Goal: Transaction & Acquisition: Purchase product/service

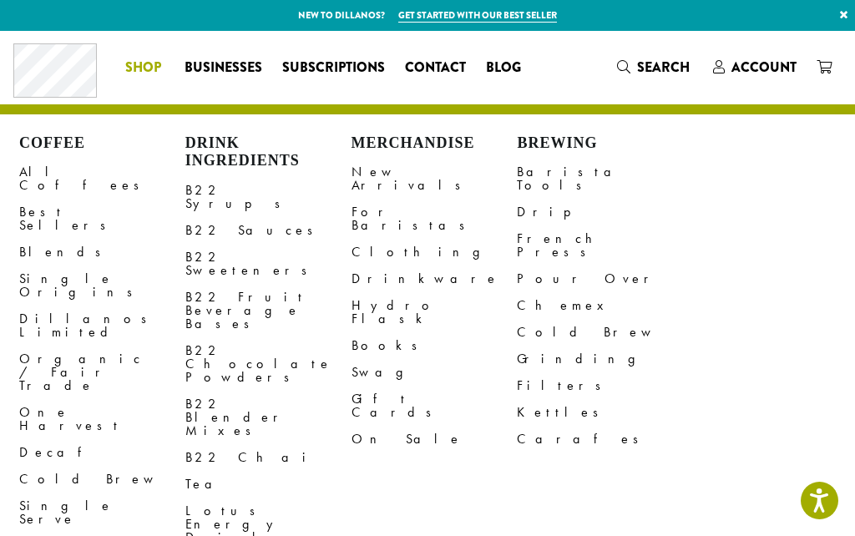
click at [53, 166] on link "All Coffees" at bounding box center [102, 179] width 166 height 40
click at [56, 199] on link "Best Sellers" at bounding box center [102, 219] width 166 height 40
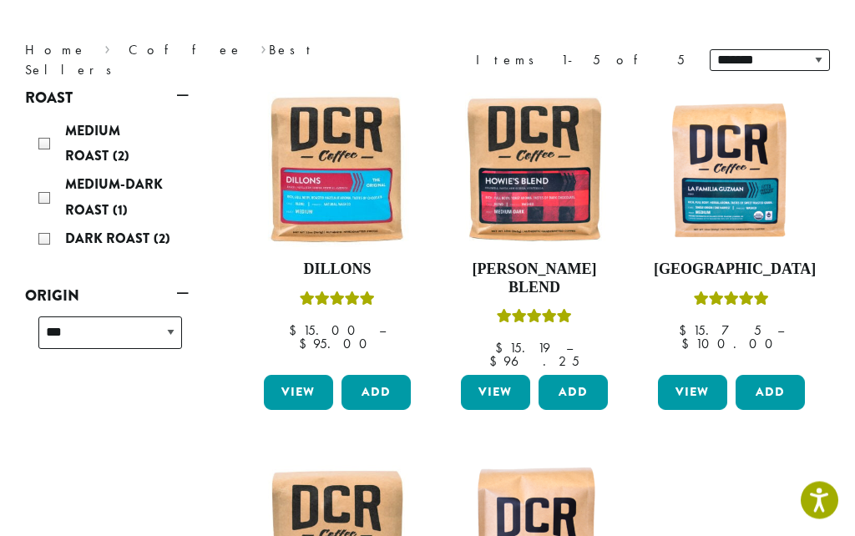
scroll to position [189, 0]
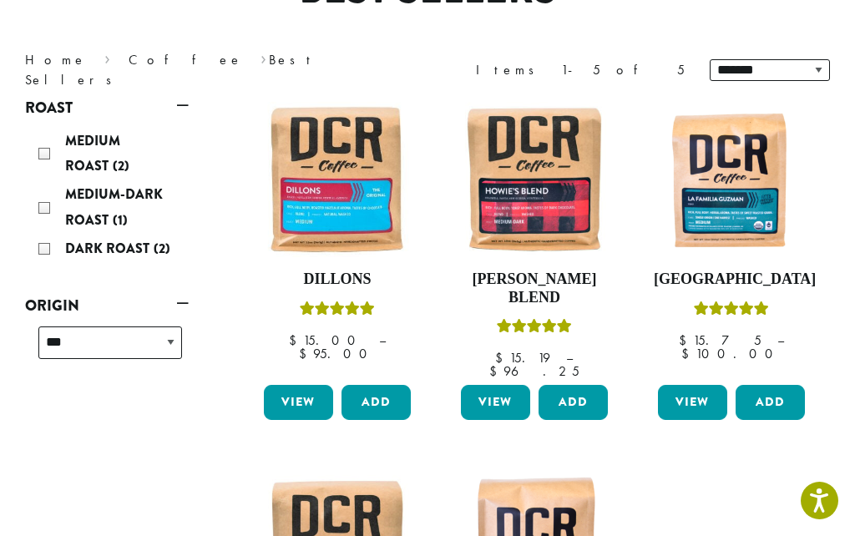
click at [366, 215] on img at bounding box center [337, 179] width 155 height 155
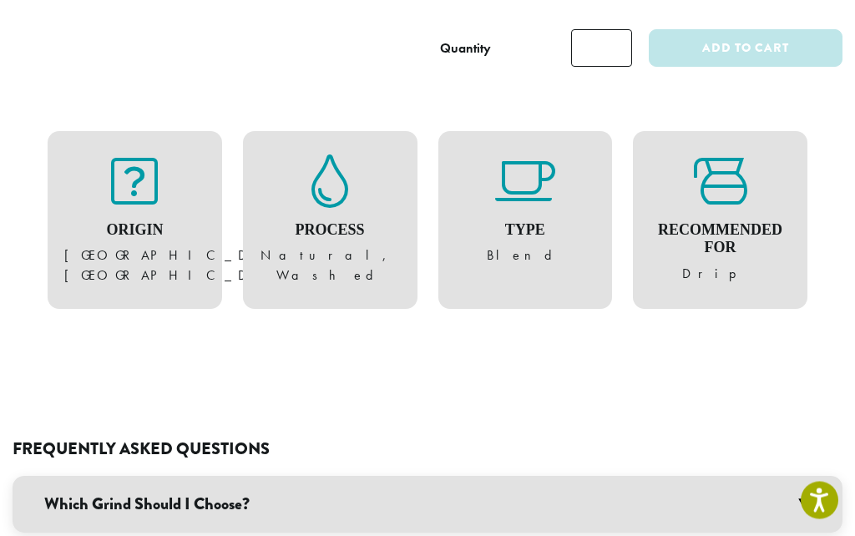
scroll to position [1176, 0]
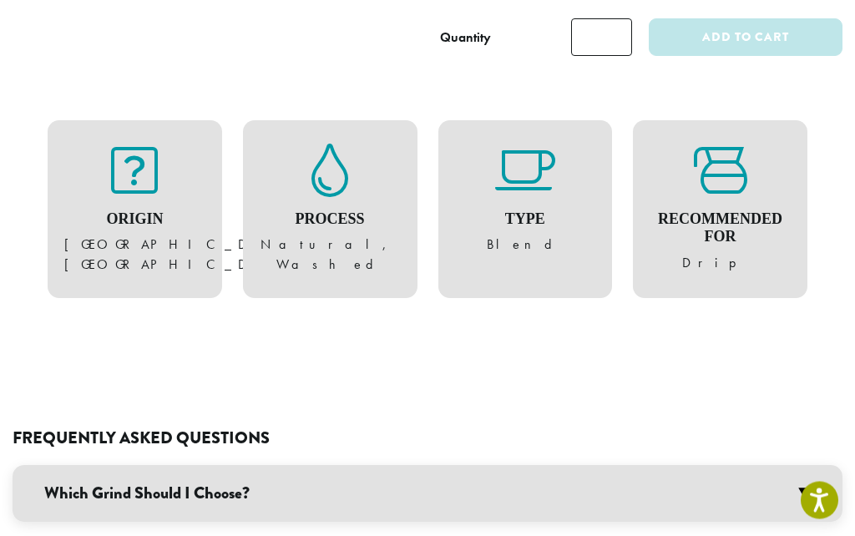
click at [805, 466] on h3 "Which Grind Should I Choose?" at bounding box center [428, 494] width 830 height 57
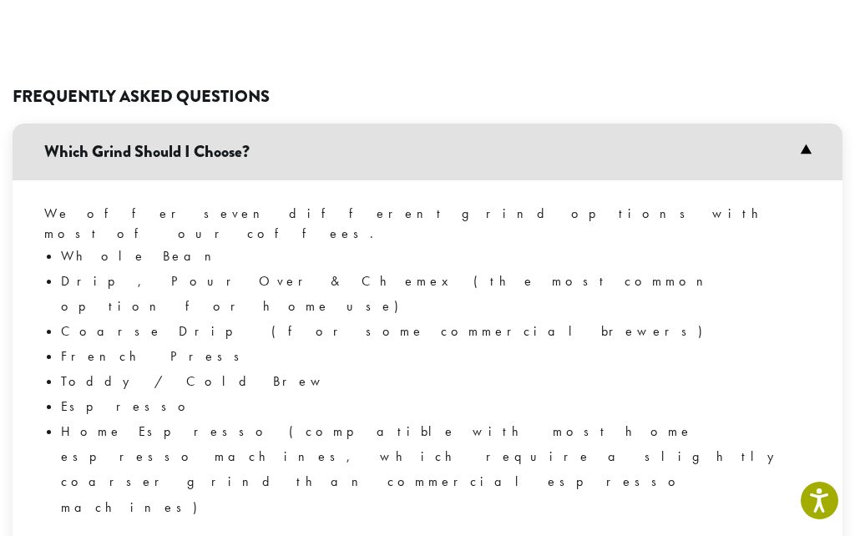
scroll to position [1516, 0]
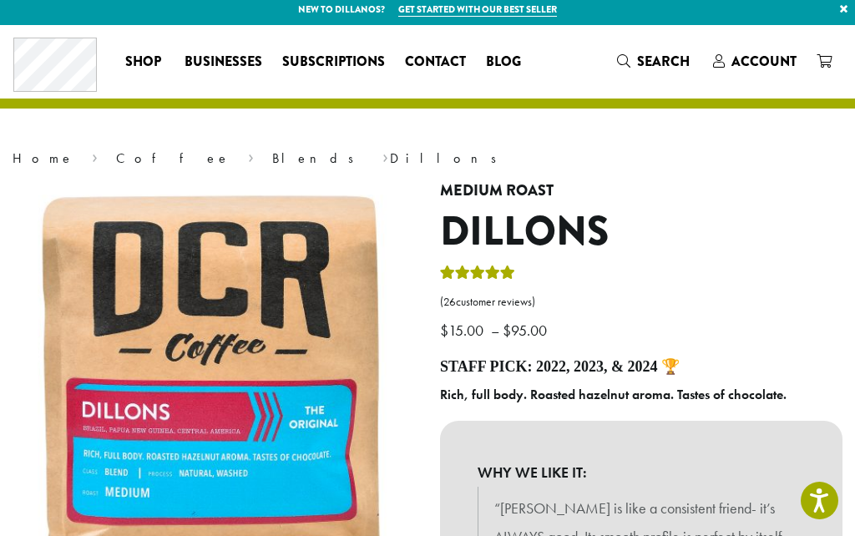
scroll to position [0, 0]
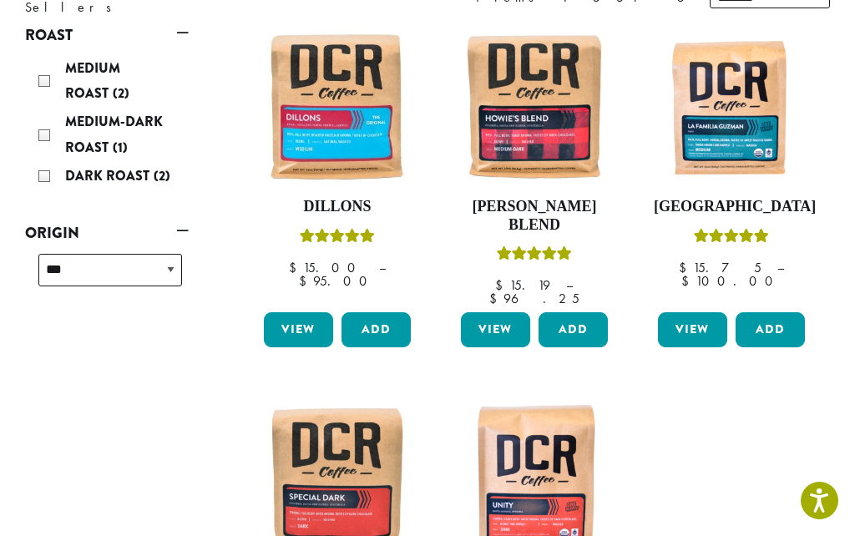
click at [543, 148] on img at bounding box center [534, 106] width 155 height 155
click at [742, 149] on img at bounding box center [731, 106] width 155 height 155
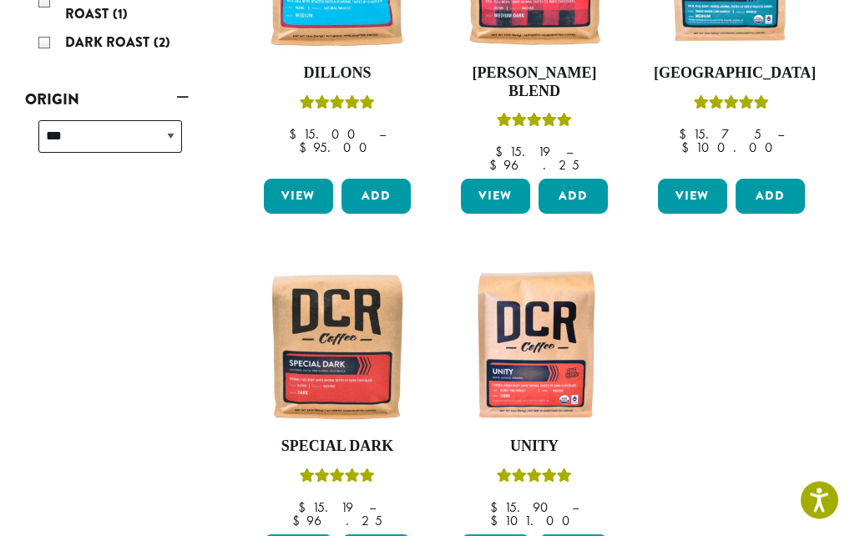
scroll to position [391, 0]
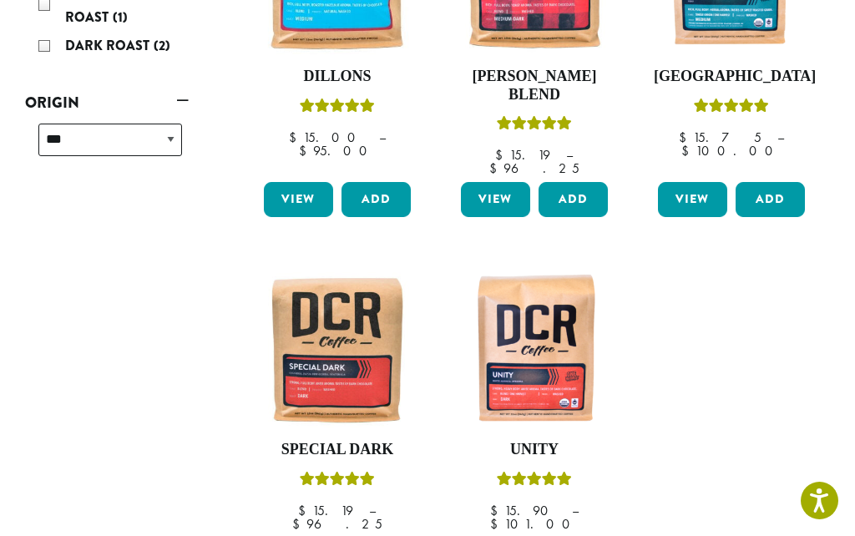
click at [554, 350] on img at bounding box center [534, 349] width 155 height 155
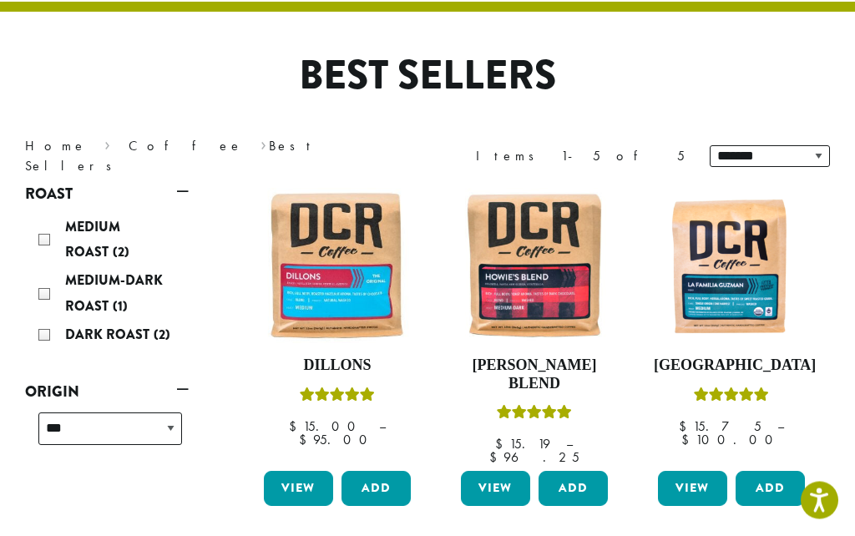
scroll to position [0, 0]
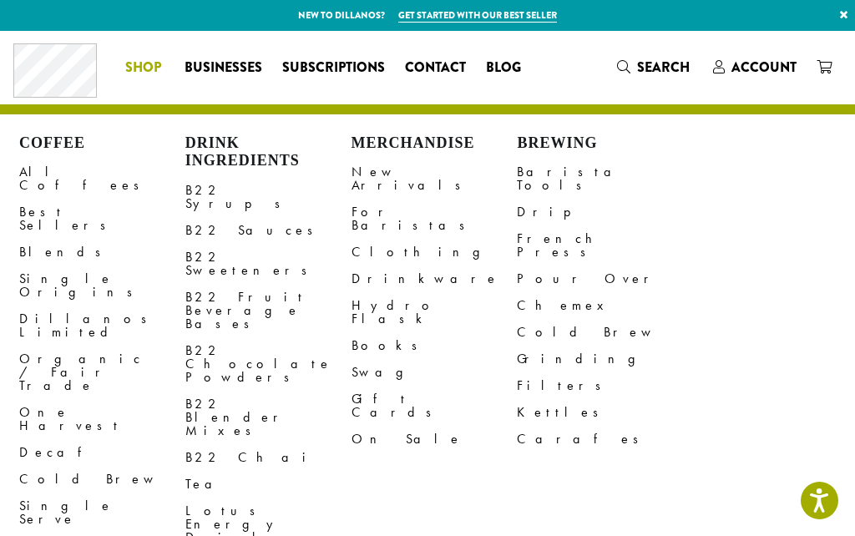
click at [541, 346] on link "Grinding" at bounding box center [600, 359] width 166 height 27
click at [44, 164] on link "All Coffees" at bounding box center [102, 179] width 166 height 40
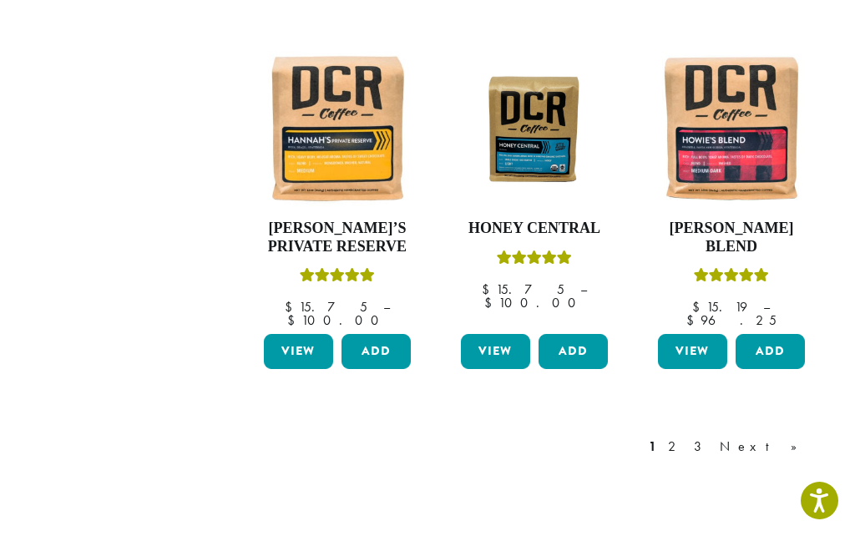
scroll to position [1385, 0]
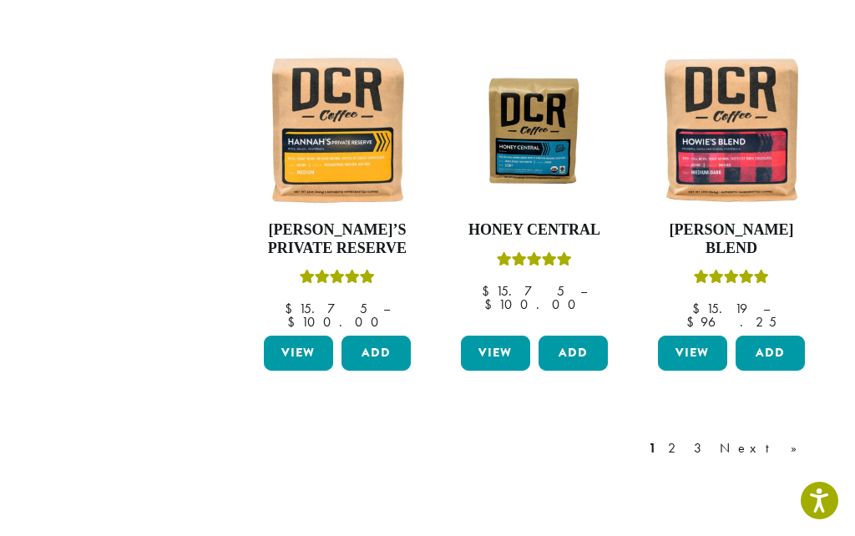
click at [790, 438] on link "Next »" at bounding box center [764, 448] width 96 height 20
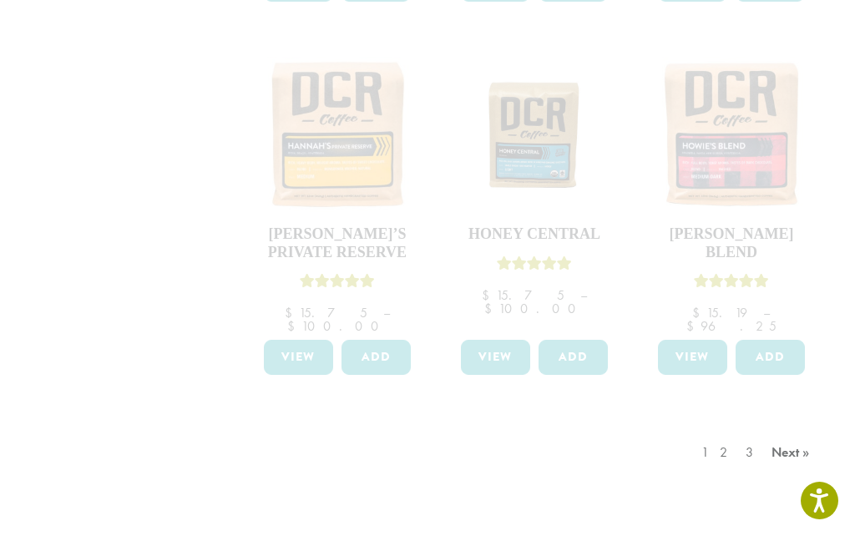
scroll to position [1445, 0]
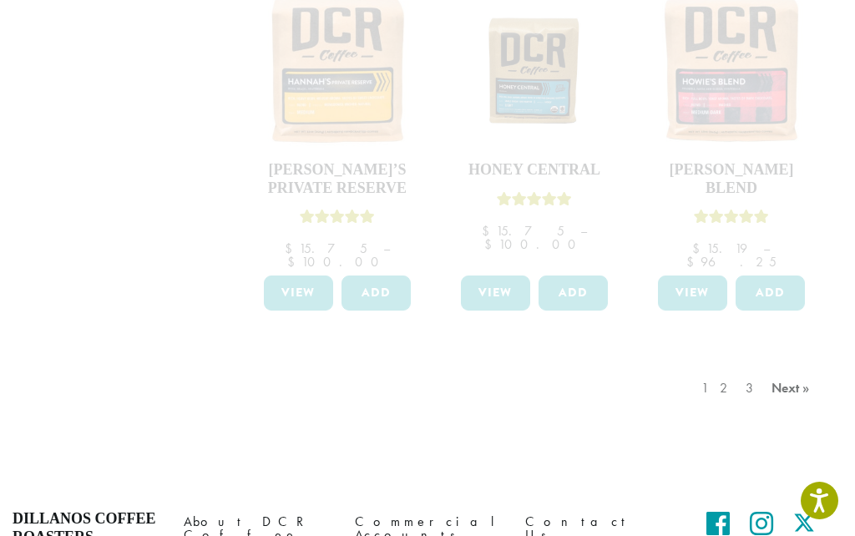
click at [735, 366] on div "1 2 3 Next »" at bounding box center [757, 405] width 119 height 78
click at [736, 366] on div "1 2 3 Next »" at bounding box center [757, 405] width 119 height 78
click at [740, 366] on div "1 2 3 Next »" at bounding box center [757, 405] width 119 height 78
click at [791, 366] on div "1 2 3 Next »" at bounding box center [757, 405] width 119 height 78
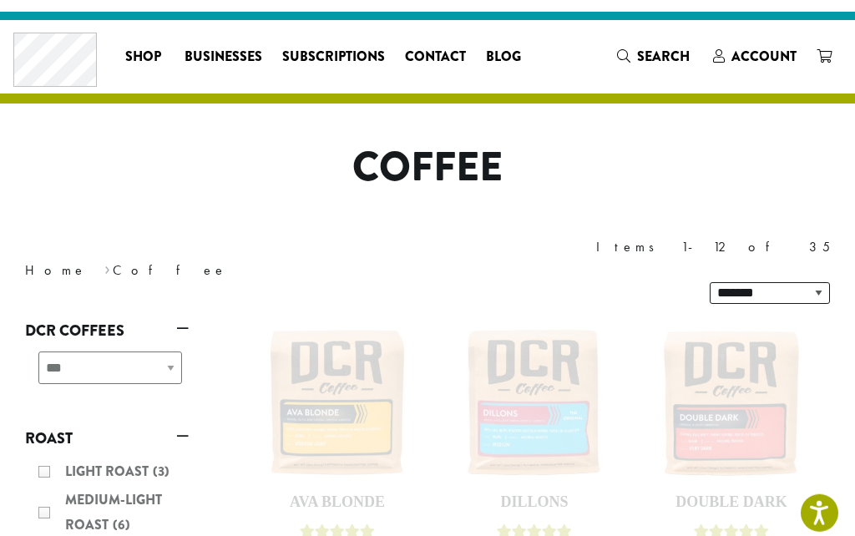
scroll to position [0, 0]
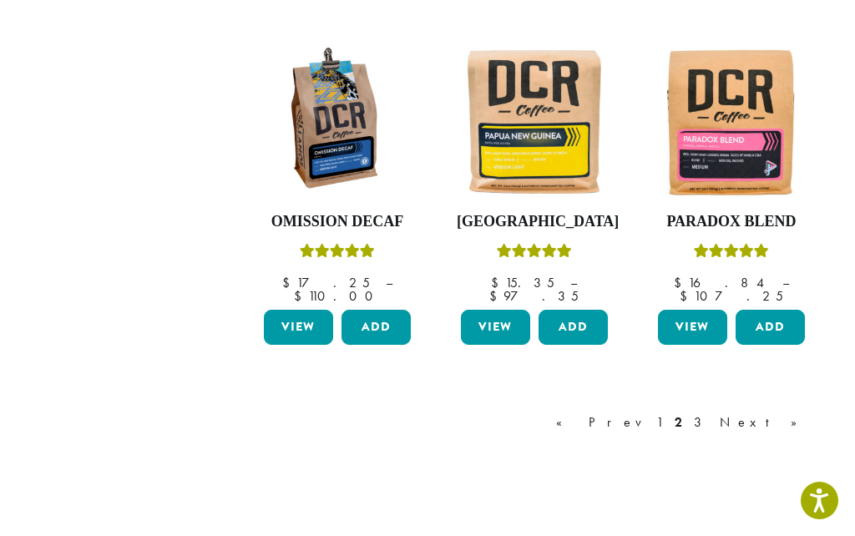
scroll to position [1356, 0]
click at [789, 413] on link "Next »" at bounding box center [764, 423] width 96 height 20
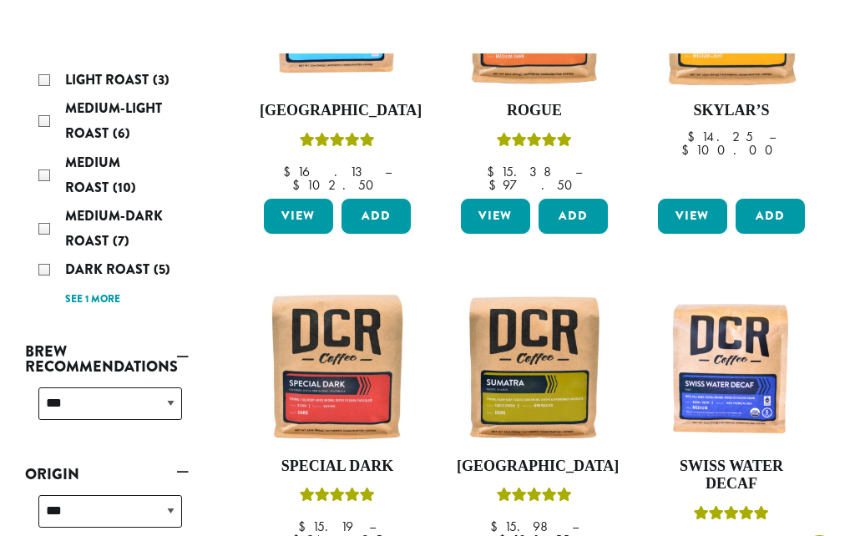
scroll to position [401, 0]
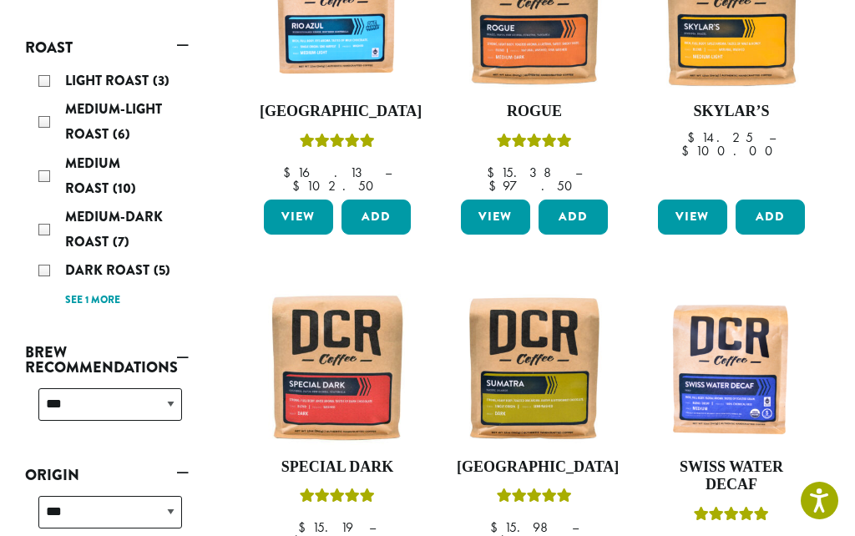
click at [553, 319] on img at bounding box center [534, 367] width 155 height 155
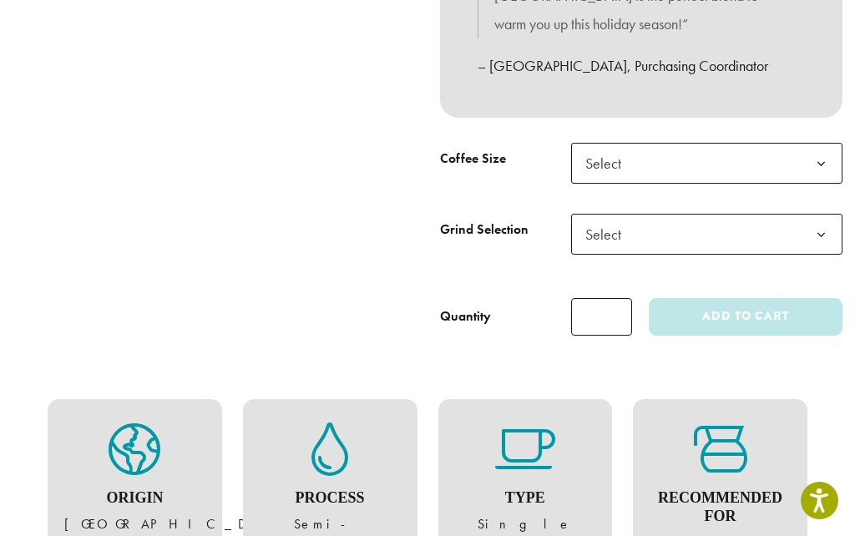
scroll to position [717, 0]
click at [326, 490] on h4 "Process" at bounding box center [330, 499] width 141 height 18
click at [326, 423] on icon at bounding box center [329, 449] width 37 height 53
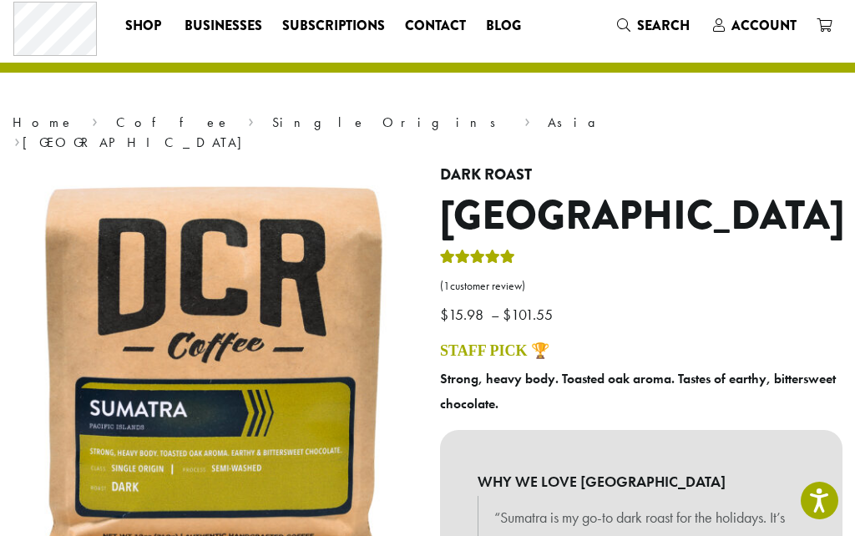
scroll to position [0, 0]
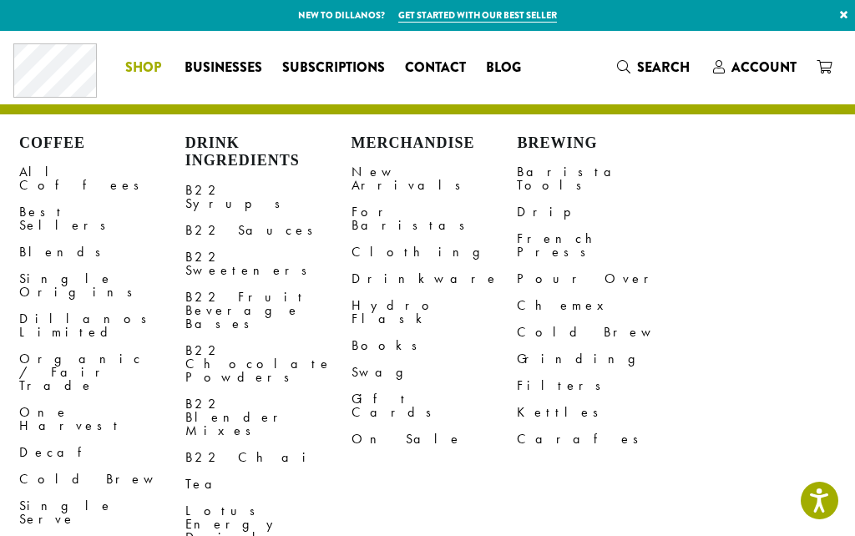
click at [568, 169] on link "Barista Tools" at bounding box center [600, 179] width 166 height 40
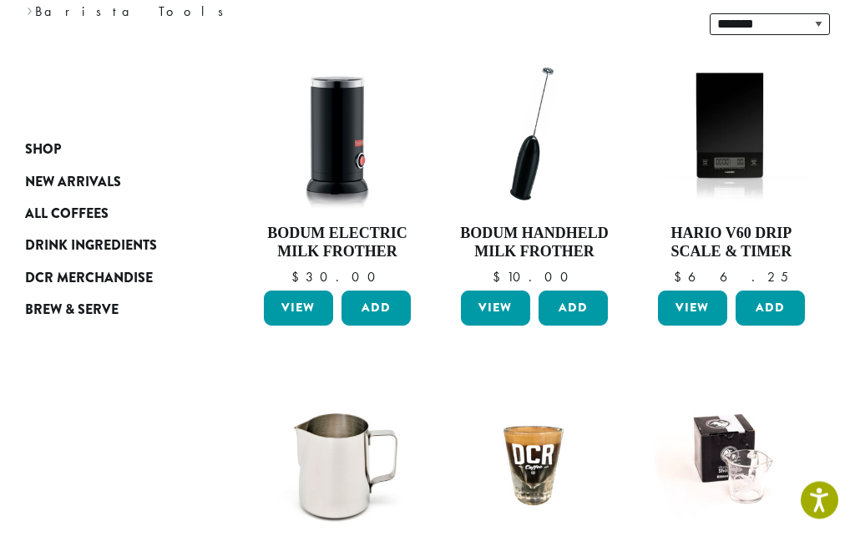
scroll to position [270, 0]
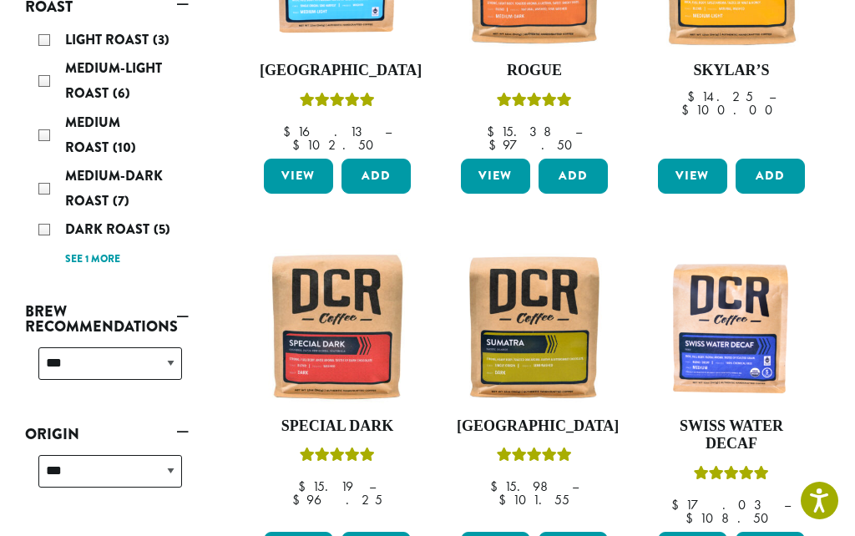
scroll to position [441, 0]
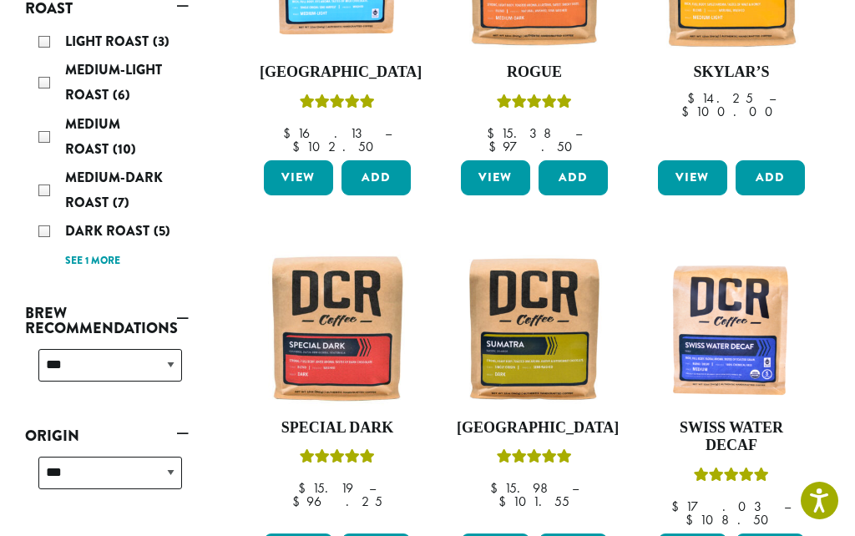
click at [50, 219] on div "Dark Roast (5)" at bounding box center [110, 231] width 144 height 25
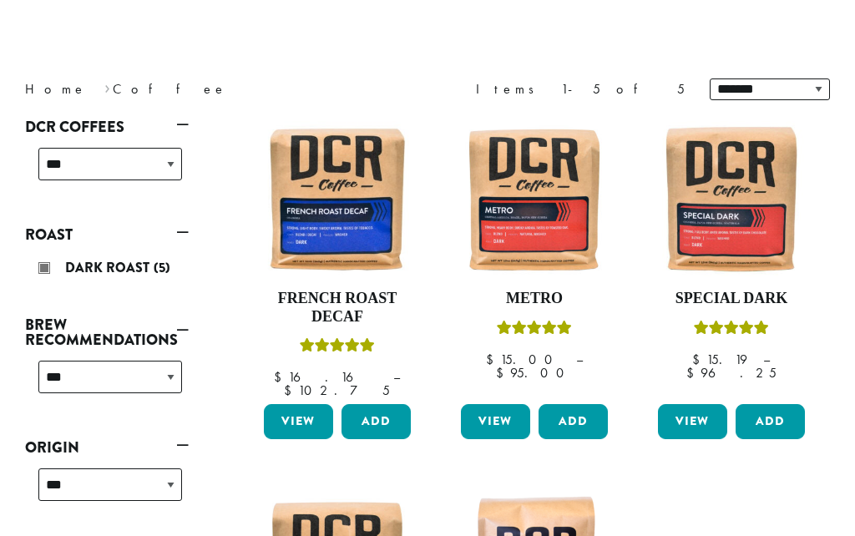
scroll to position [169, 0]
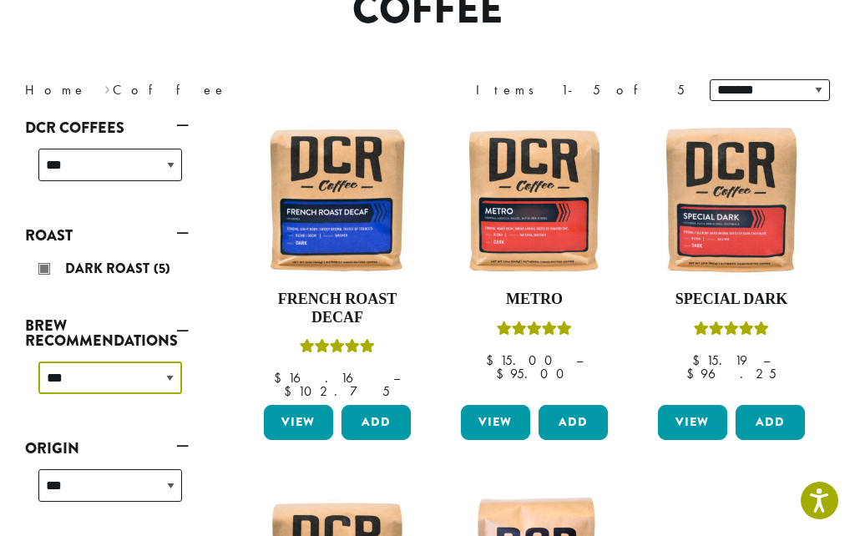
click at [170, 368] on select "**********" at bounding box center [110, 377] width 144 height 33
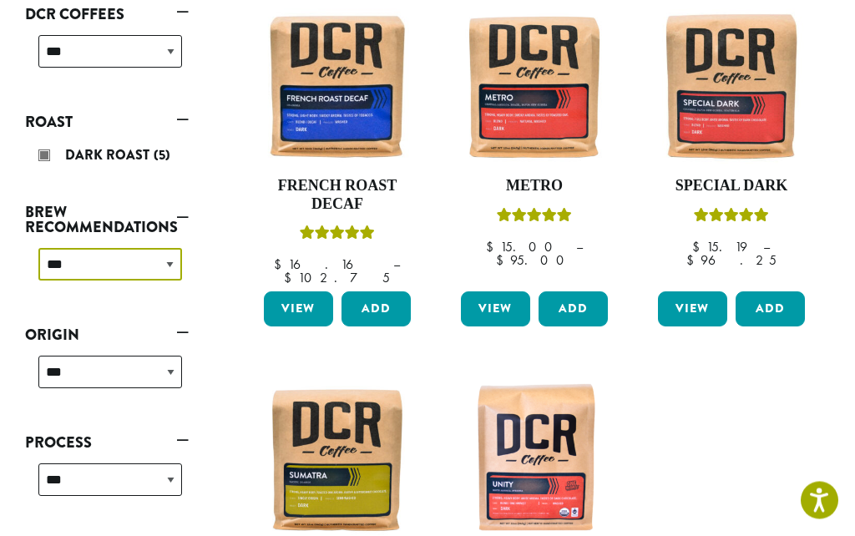
scroll to position [283, 0]
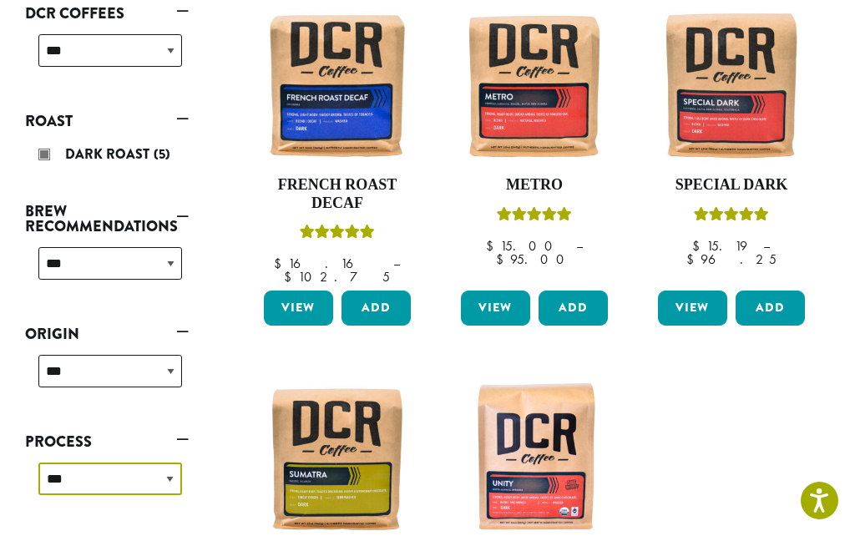
click at [165, 478] on select "**********" at bounding box center [110, 478] width 144 height 33
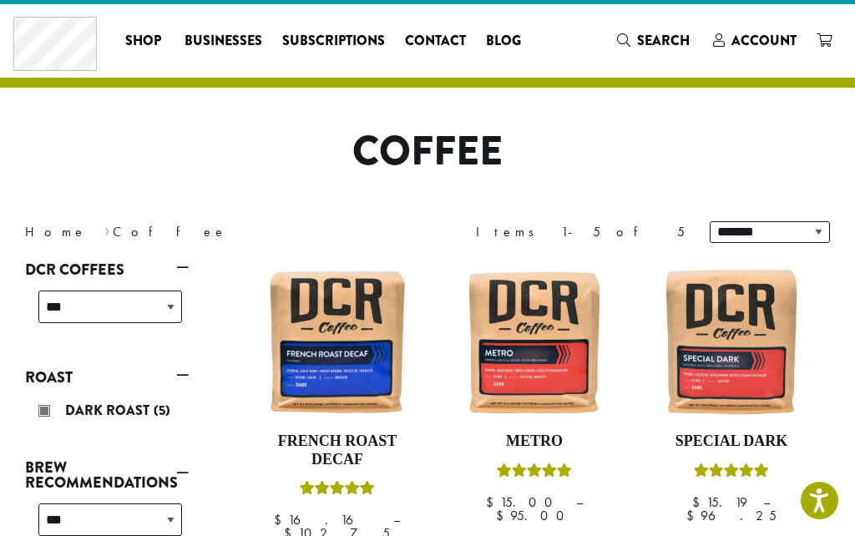
scroll to position [0, 0]
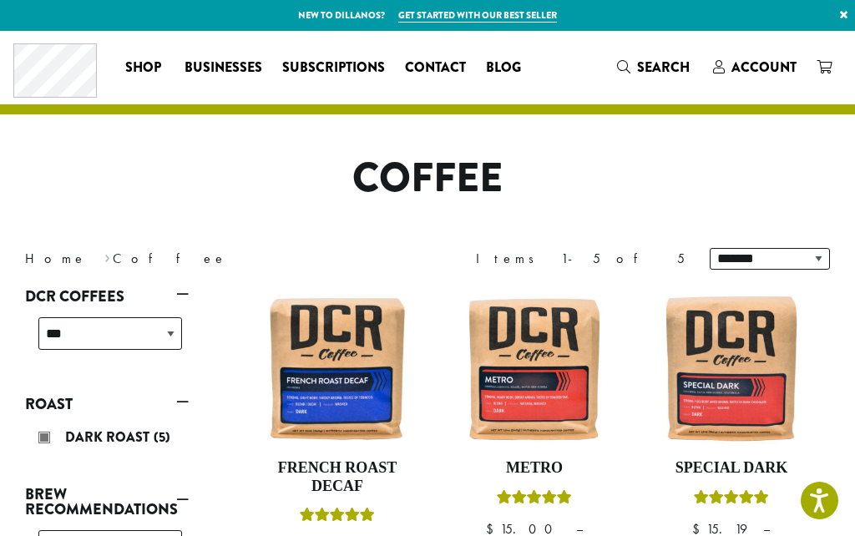
click at [495, 69] on span "Blog" at bounding box center [503, 68] width 35 height 21
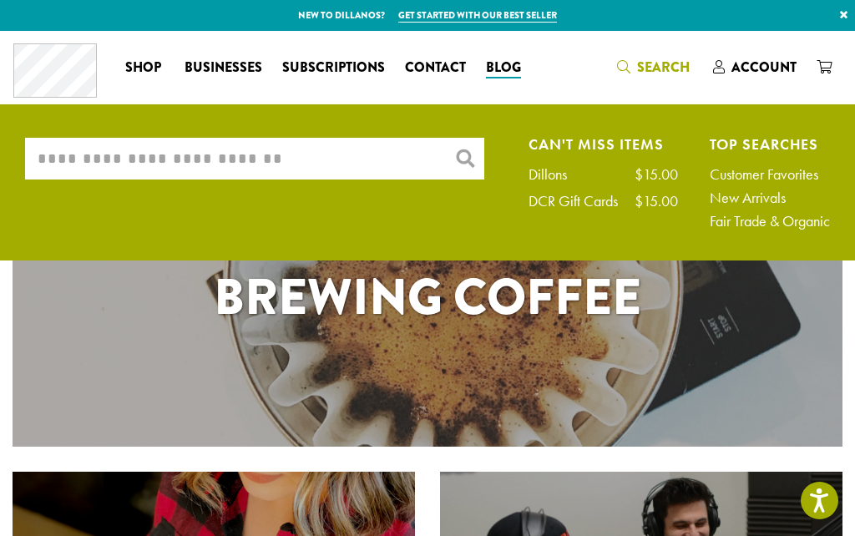
click at [68, 169] on input "What are you searching for?" at bounding box center [254, 159] width 459 height 42
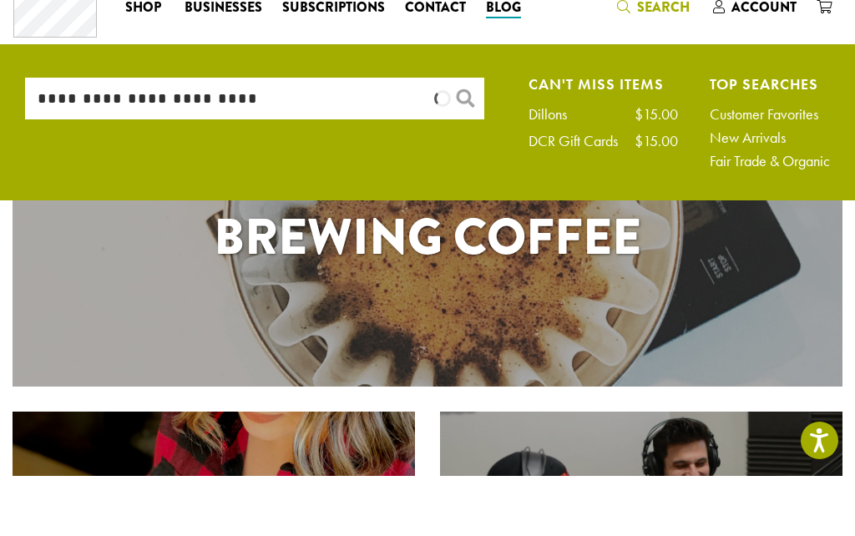
type input "**********"
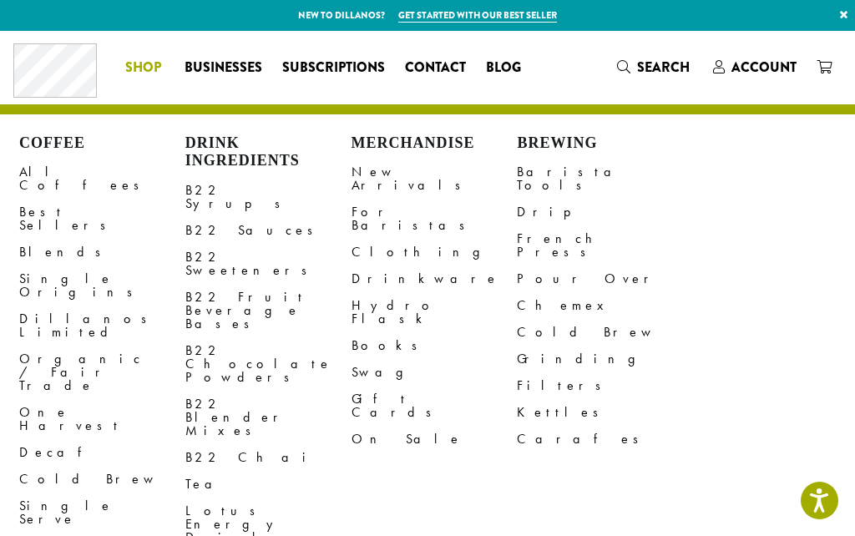
click at [46, 175] on link "All Coffees" at bounding box center [102, 179] width 166 height 40
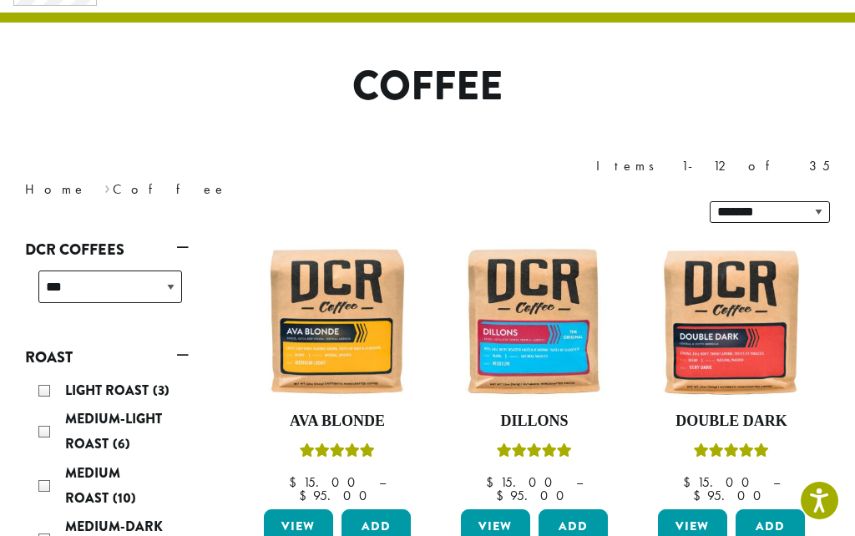
scroll to position [93, 0]
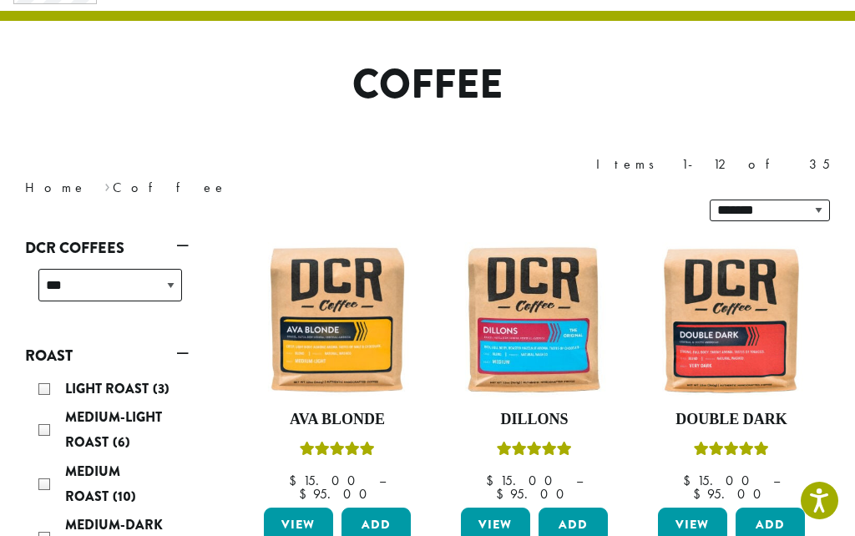
click at [35, 501] on div "Light Roast (3) Medium-Light Roast (6) Medium Roast (10) Medium-Dark Roast (7) …" at bounding box center [110, 498] width 157 height 256
click at [35, 495] on div "Light Roast (3) Medium-Light Roast (6) Medium Roast (10) Medium-Dark Roast (7) …" at bounding box center [110, 498] width 157 height 256
click at [32, 488] on div "Light Roast (3) Medium-Light Roast (6) Medium Roast (10) Medium-Dark Roast (7) …" at bounding box center [110, 498] width 157 height 256
click at [86, 512] on div "Medium-Dark Roast (7)" at bounding box center [110, 537] width 144 height 50
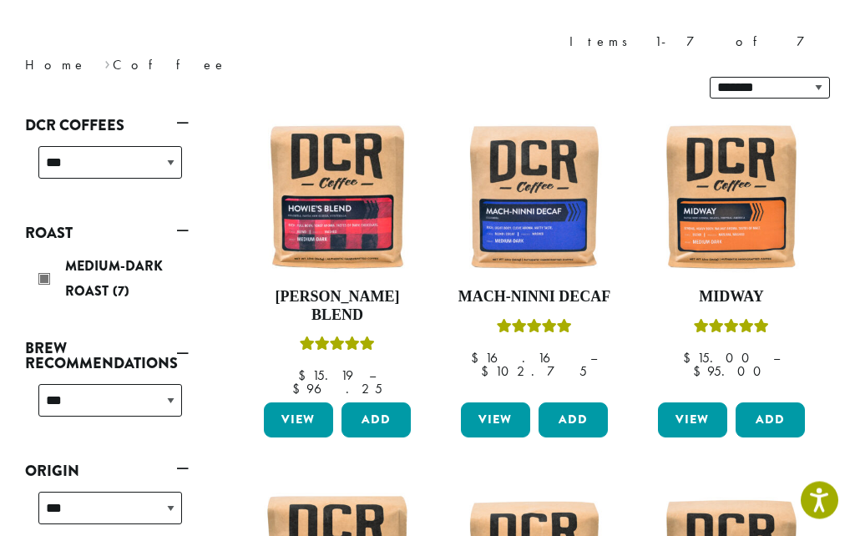
scroll to position [216, 0]
click at [339, 187] on img at bounding box center [337, 196] width 155 height 155
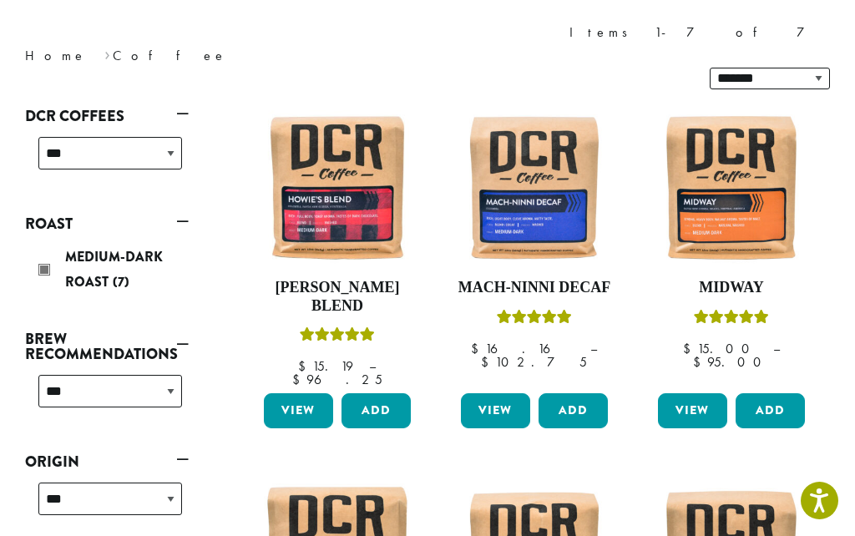
scroll to position [223, 0]
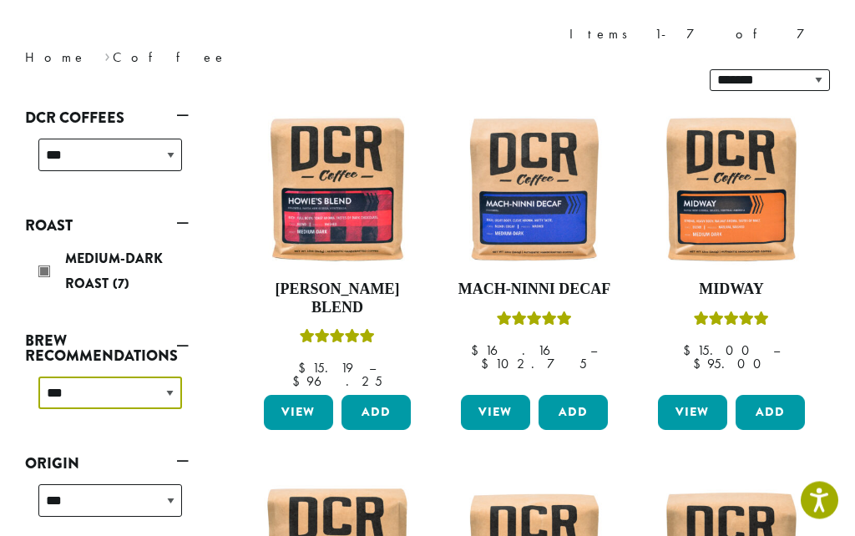
click at [172, 377] on select "**********" at bounding box center [110, 393] width 144 height 33
select select "****"
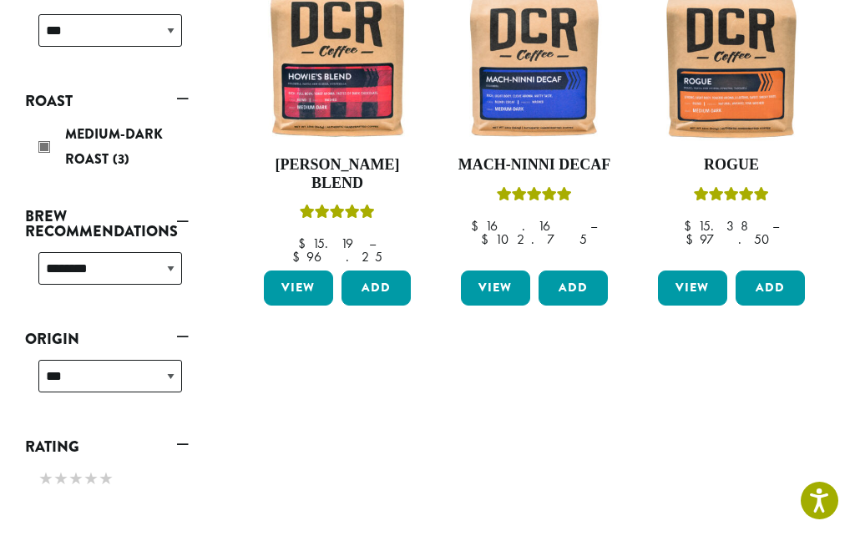
scroll to position [303, 0]
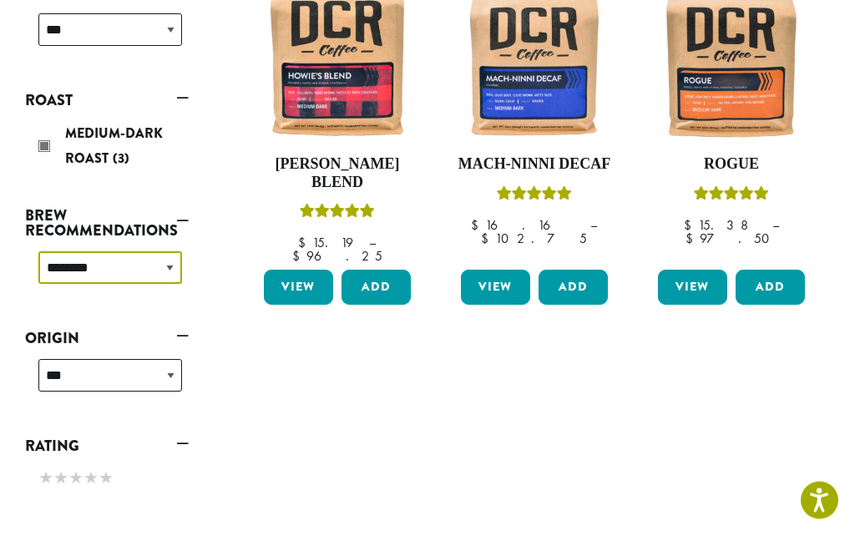
click at [174, 265] on select "**********" at bounding box center [110, 268] width 144 height 33
select select "*********"
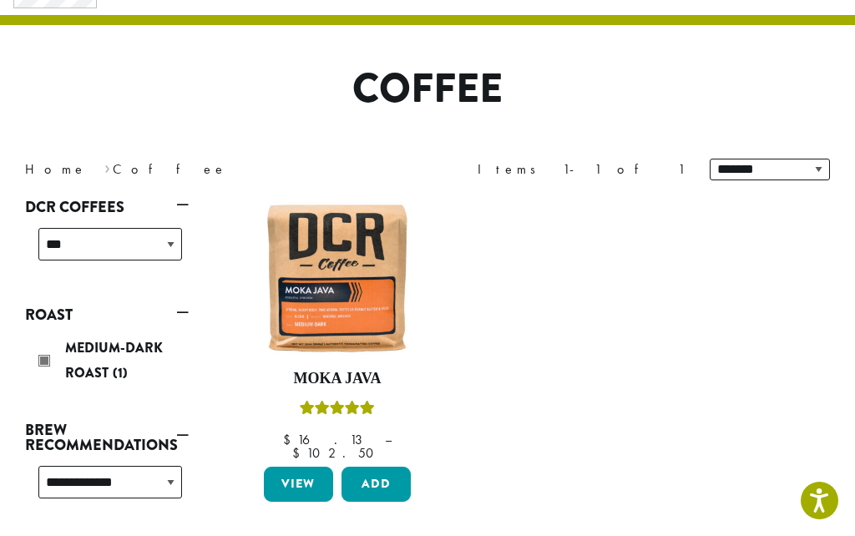
scroll to position [79, 0]
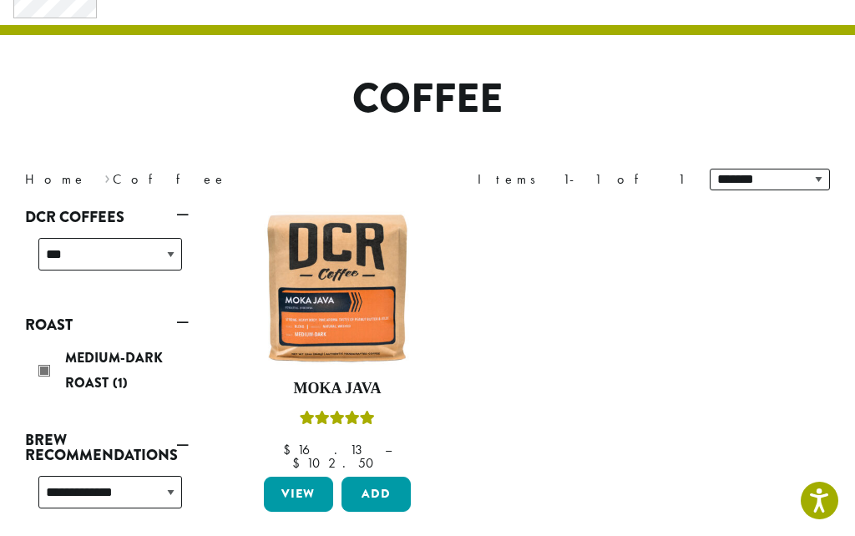
click at [351, 331] on img at bounding box center [337, 288] width 155 height 155
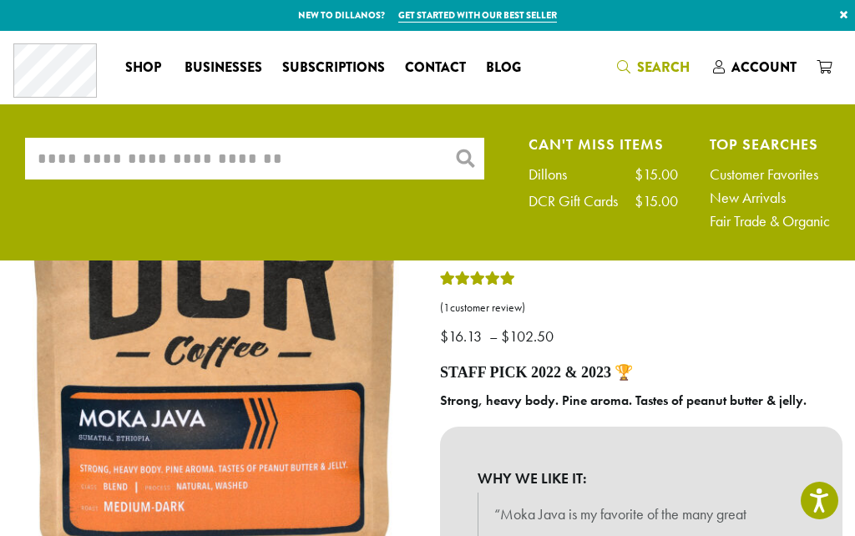
click at [355, 150] on input "What are you searching for?" at bounding box center [254, 159] width 459 height 42
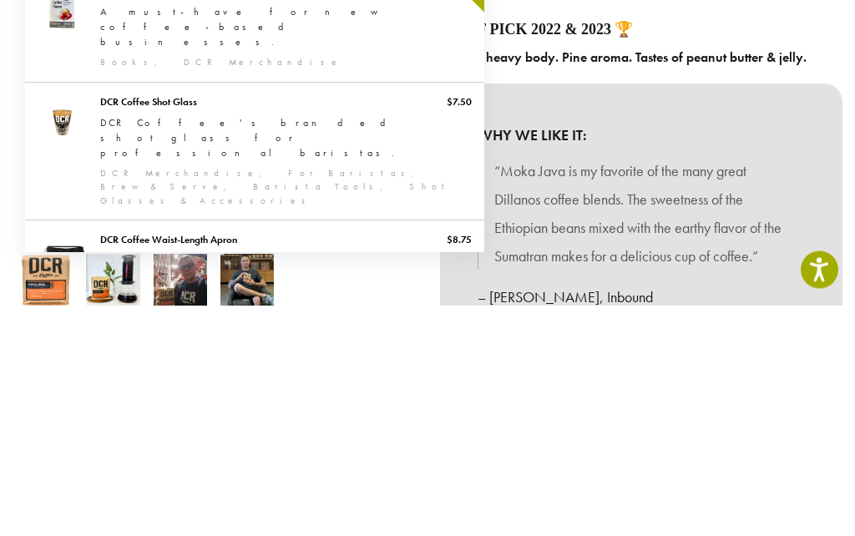
scroll to position [114, 0]
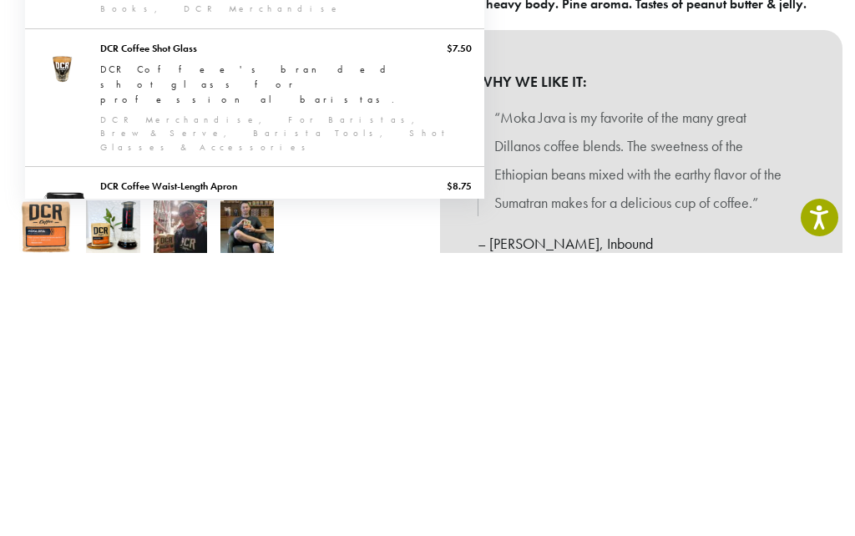
type input "**********"
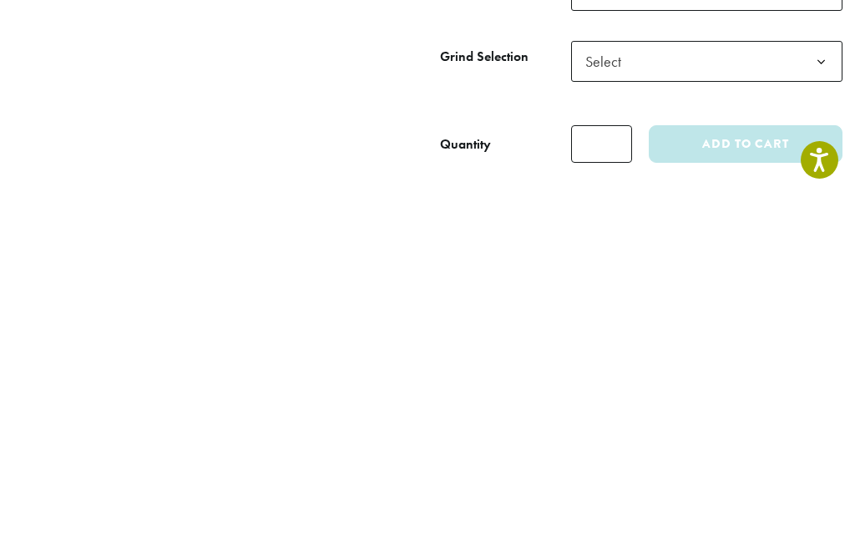
click at [745, 466] on button "Add to cart" at bounding box center [746, 485] width 194 height 38
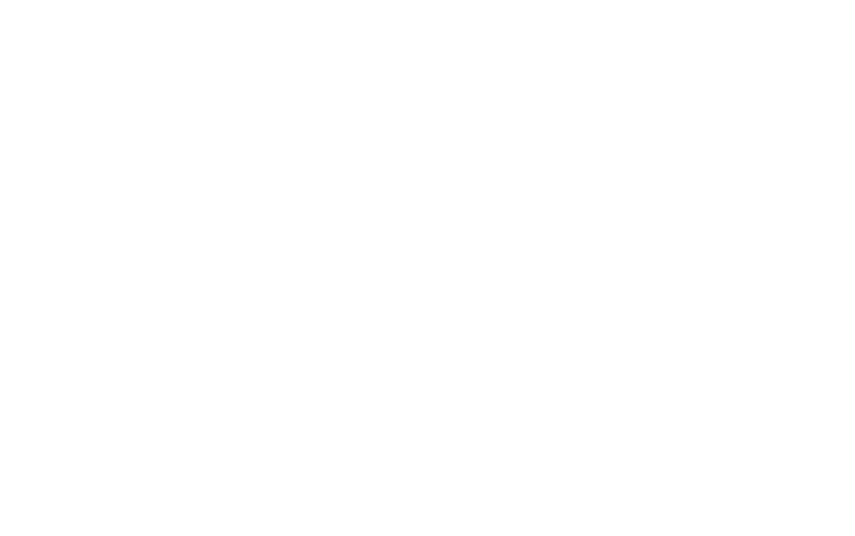
scroll to position [0, 0]
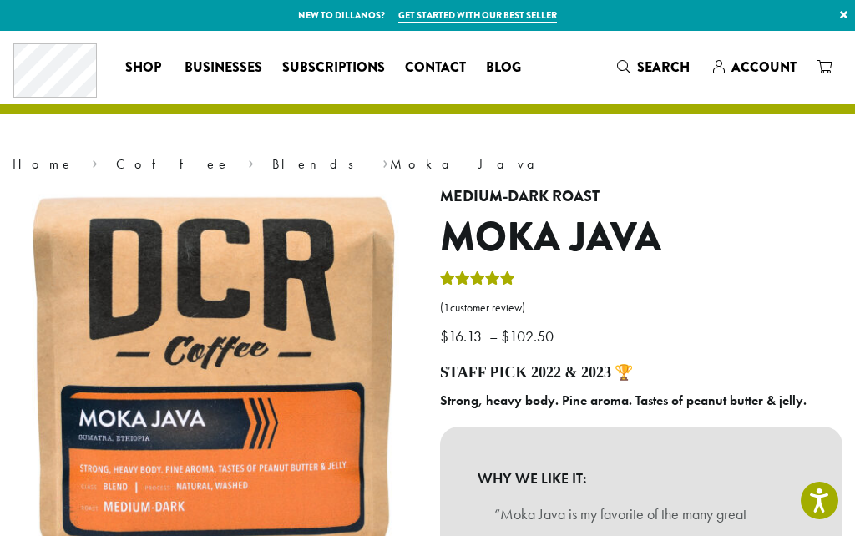
click at [717, 164] on nav "Home › Coffee › Blends › Moka Java" at bounding box center [428, 164] width 830 height 20
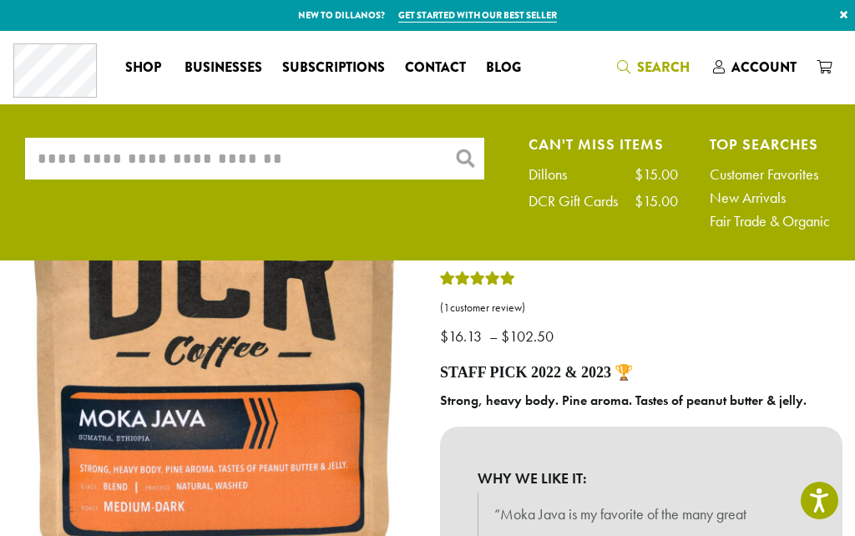
click at [778, 173] on link "Customer Favorites" at bounding box center [769, 174] width 120 height 15
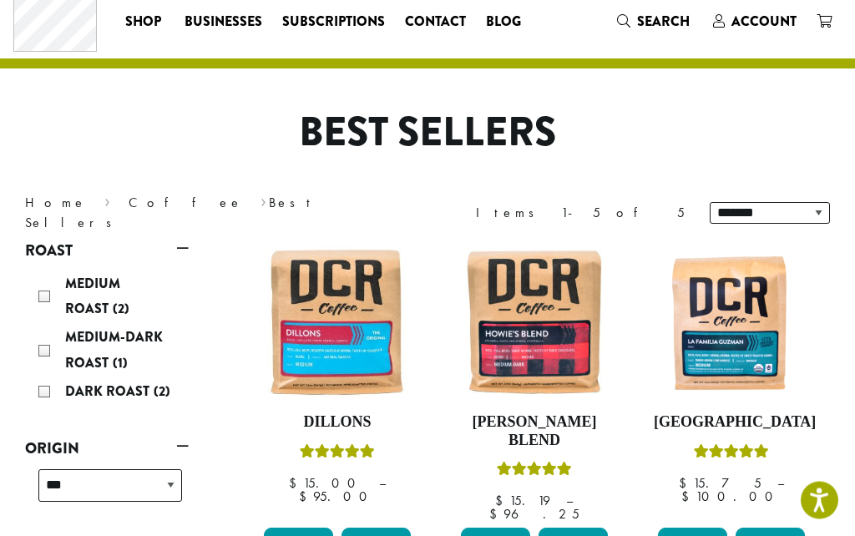
scroll to position [45, 0]
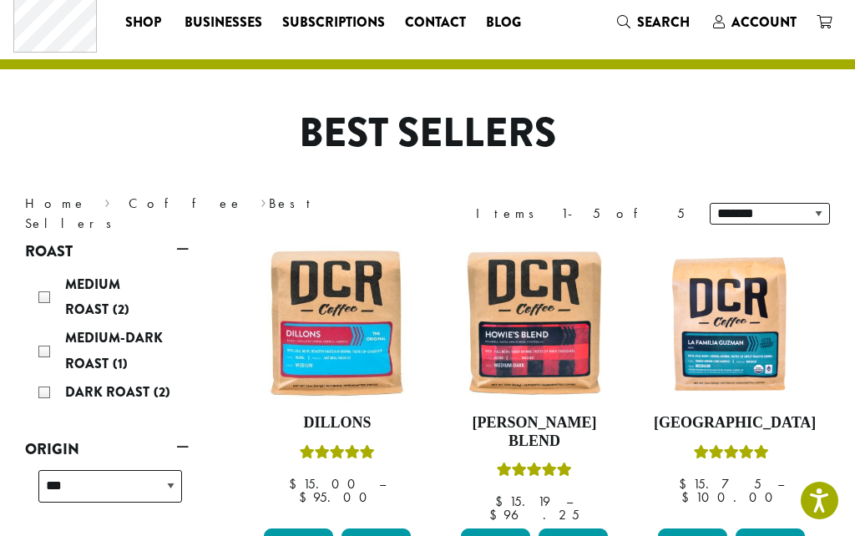
click at [744, 337] on img at bounding box center [731, 322] width 155 height 155
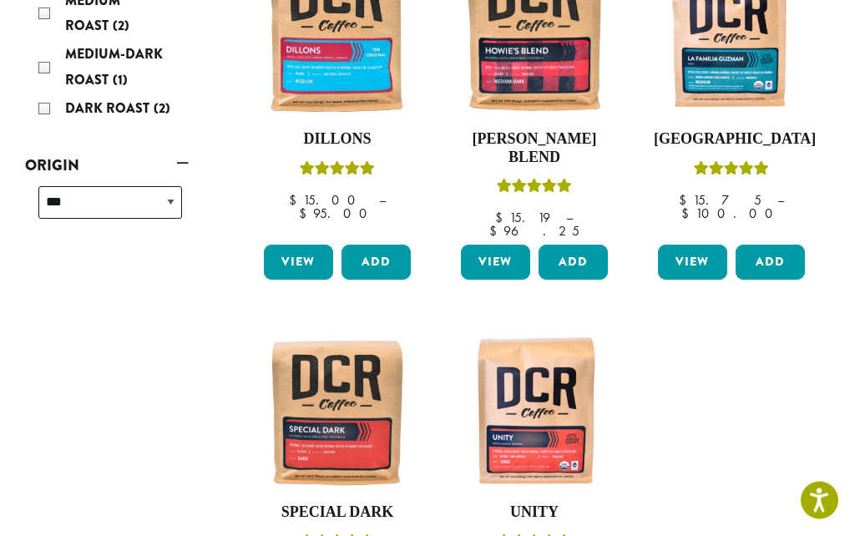
scroll to position [329, 0]
click at [355, 411] on img at bounding box center [337, 412] width 155 height 155
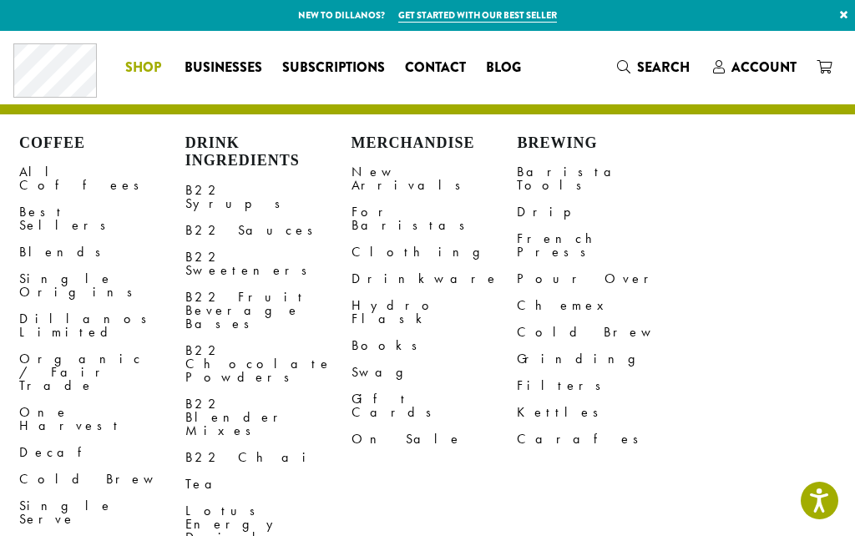
click at [61, 168] on link "All Coffees" at bounding box center [102, 179] width 166 height 40
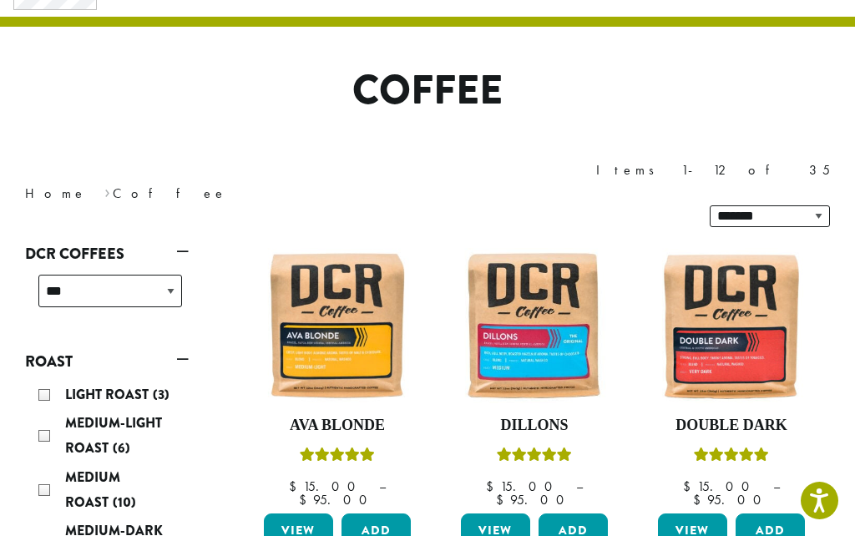
scroll to position [92, 0]
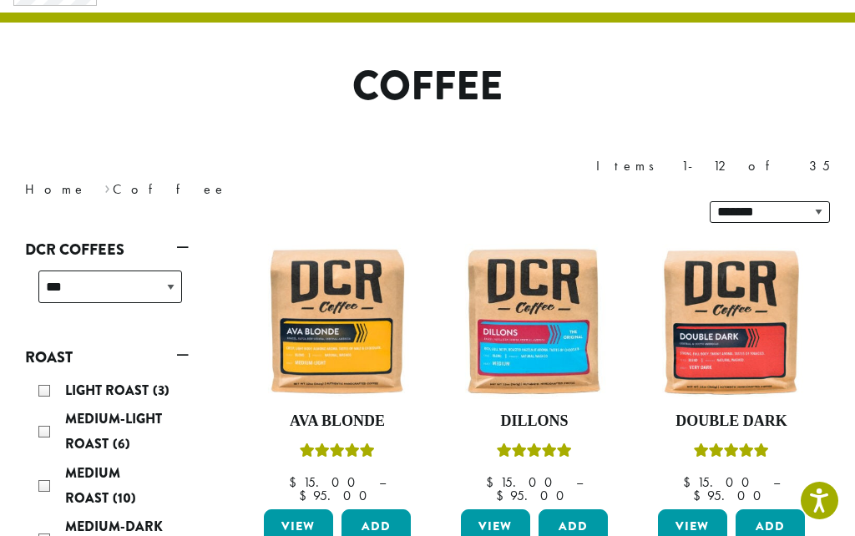
click at [553, 302] on img at bounding box center [534, 321] width 155 height 155
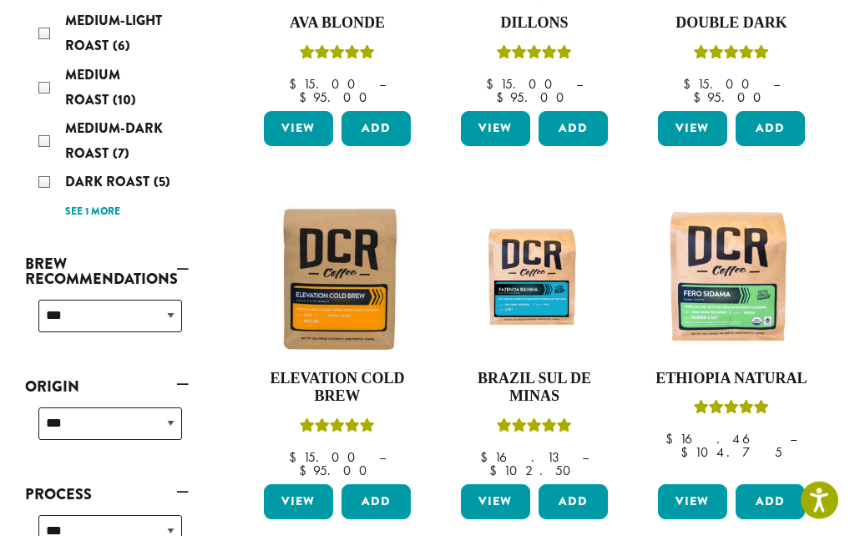
scroll to position [490, 0]
click at [743, 253] on img at bounding box center [731, 278] width 155 height 155
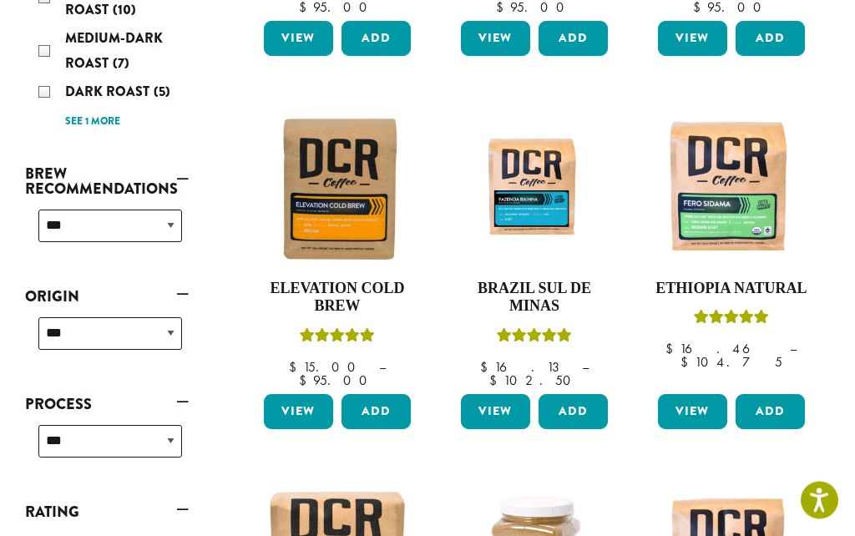
scroll to position [580, 0]
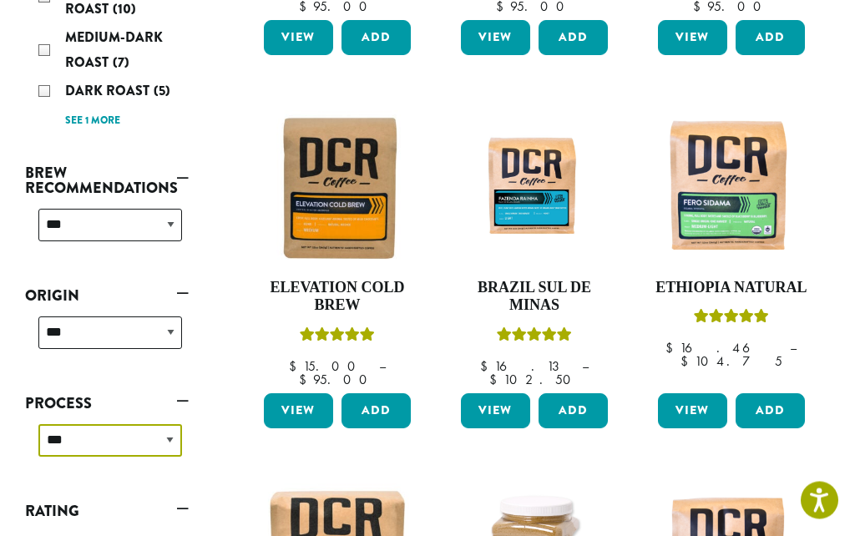
click at [174, 425] on select "**********" at bounding box center [110, 441] width 144 height 33
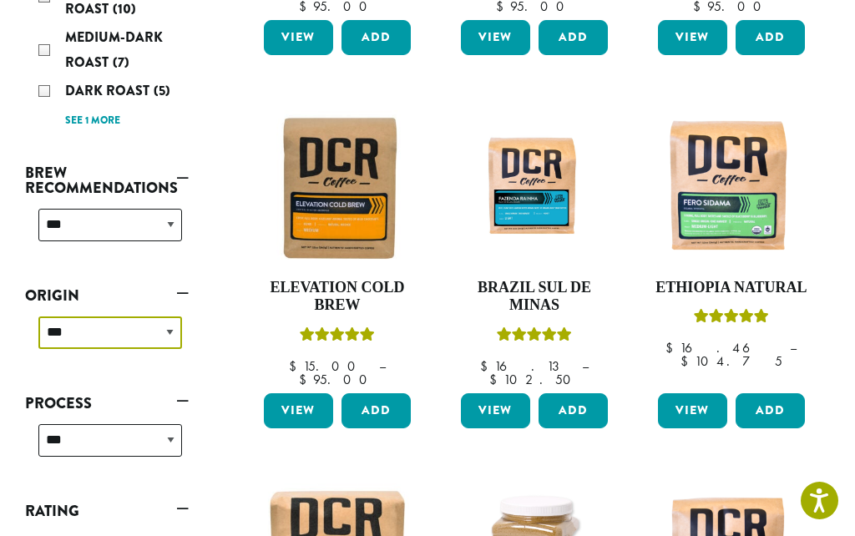
click at [162, 316] on select "**********" at bounding box center [110, 332] width 144 height 33
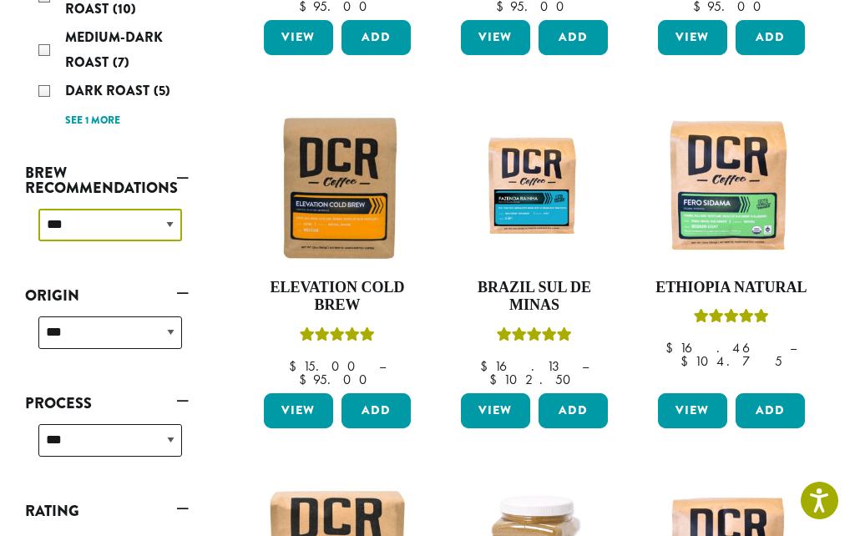
click at [174, 209] on select "**********" at bounding box center [110, 225] width 144 height 33
select select "********"
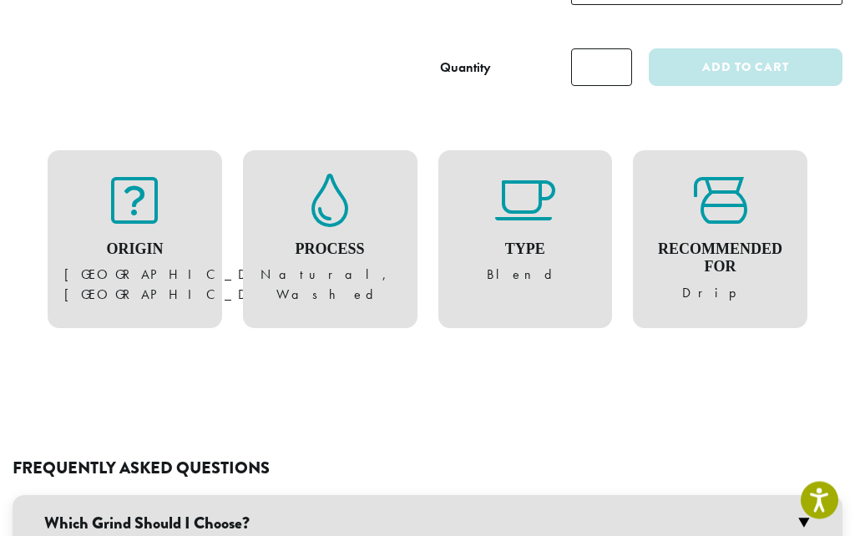
scroll to position [1147, 0]
click at [810, 495] on h3 "Which Grind Should I Choose?" at bounding box center [428, 523] width 830 height 57
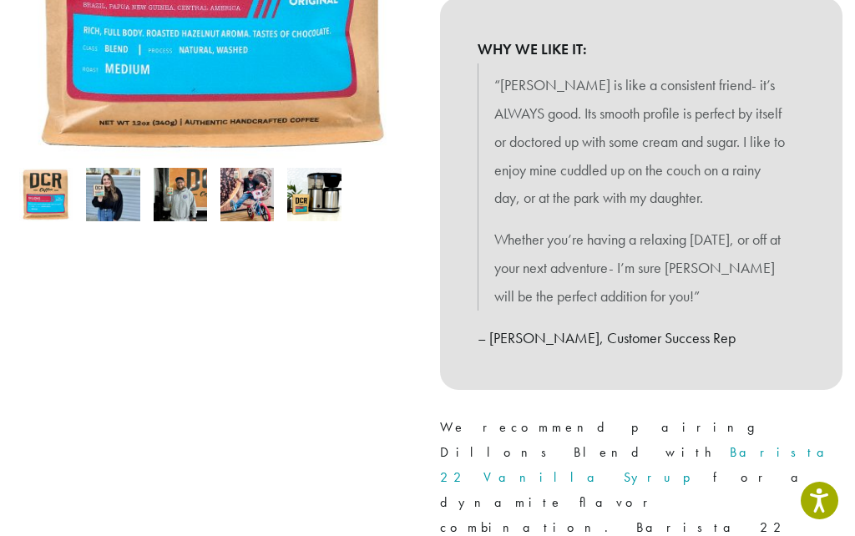
scroll to position [427, 0]
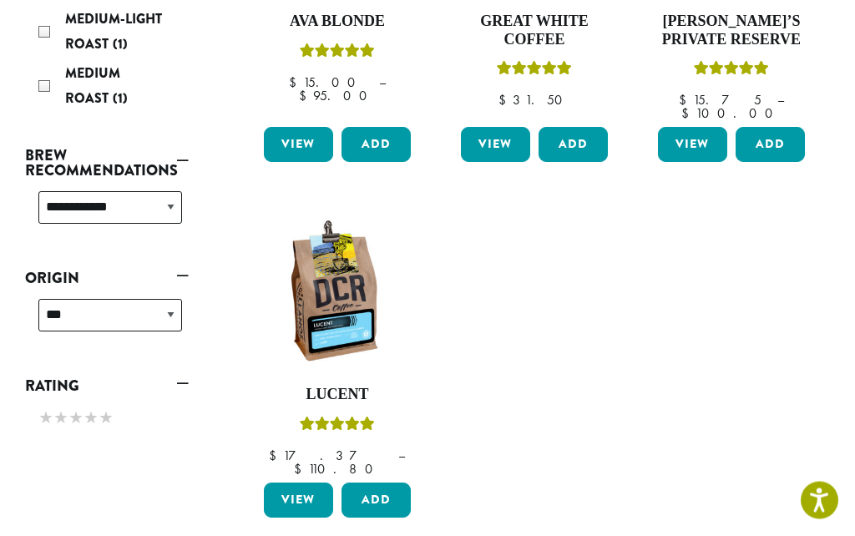
scroll to position [447, 0]
click at [334, 309] on img at bounding box center [337, 294] width 155 height 155
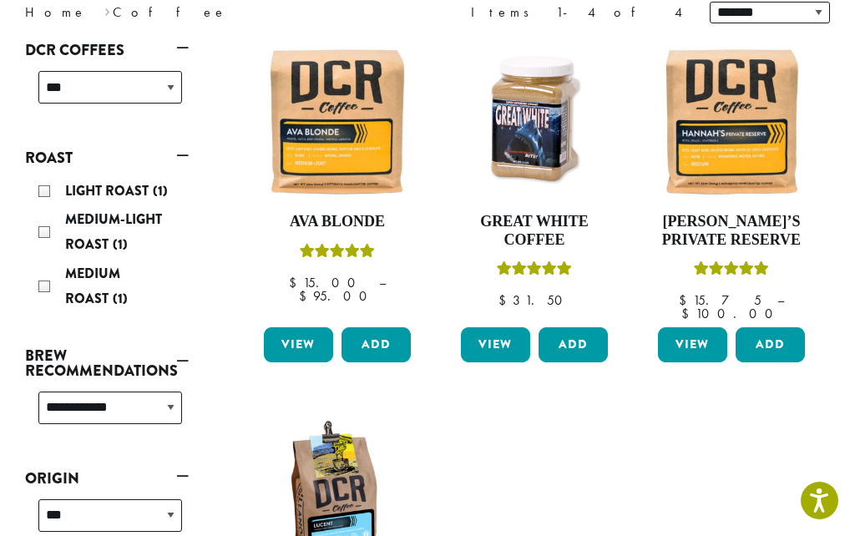
click at [755, 159] on img at bounding box center [731, 121] width 155 height 155
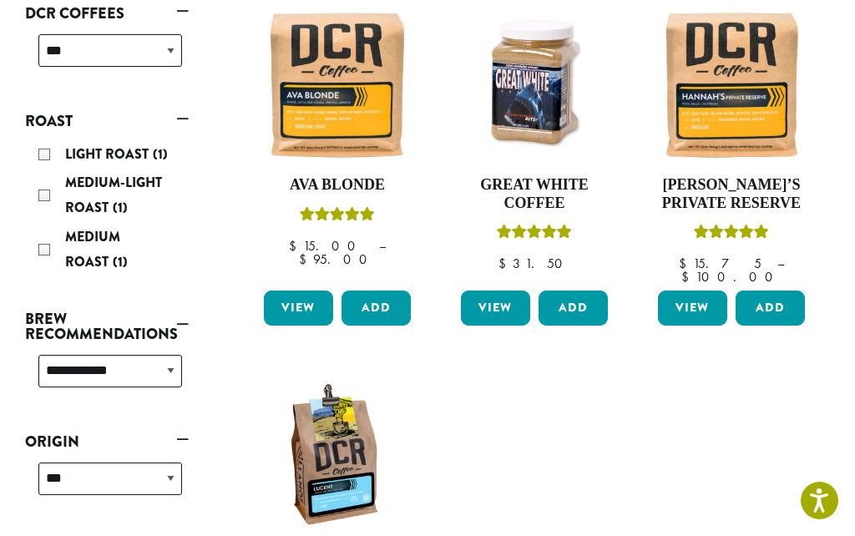
scroll to position [280, 0]
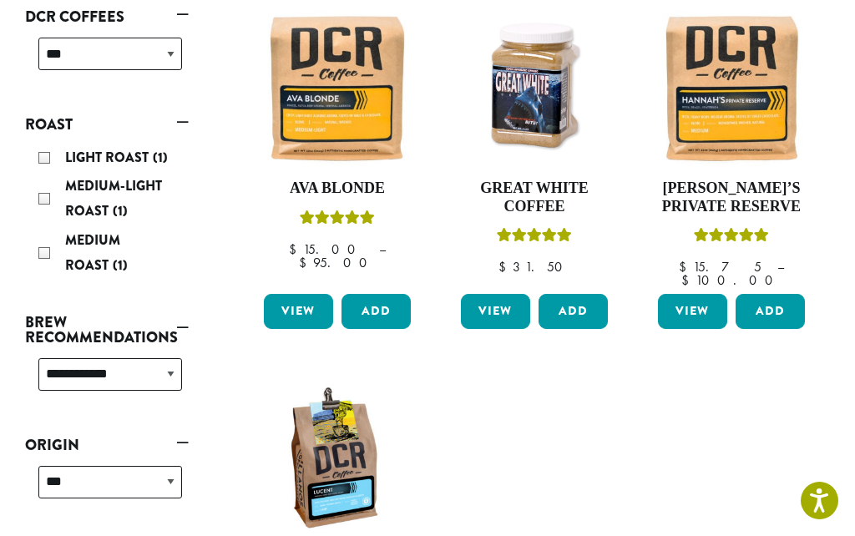
click at [777, 301] on button "Add" at bounding box center [769, 311] width 69 height 35
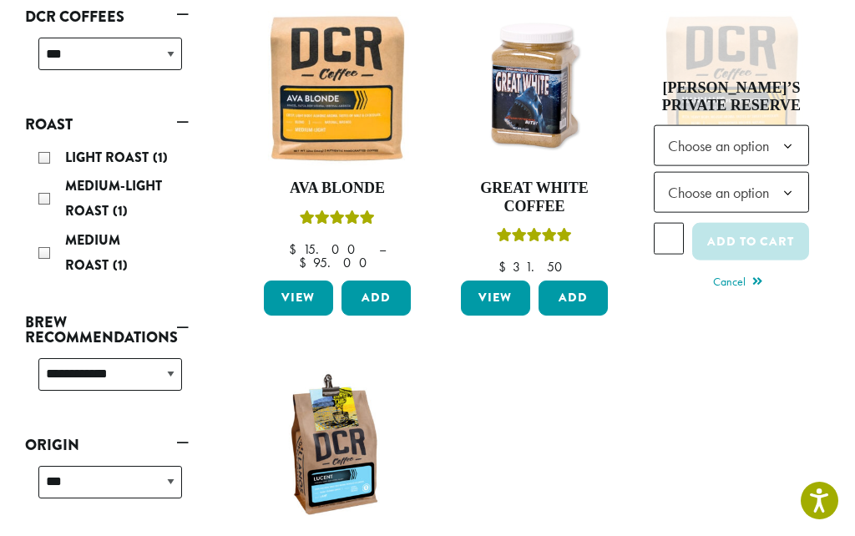
click at [771, 145] on b at bounding box center [787, 146] width 41 height 41
click at [789, 193] on b at bounding box center [787, 193] width 41 height 41
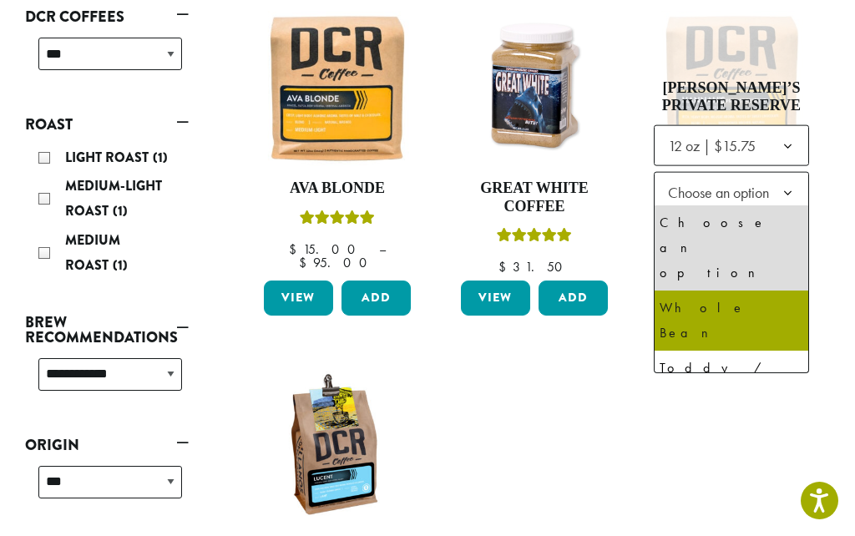
select select "*********"
select select "**********"
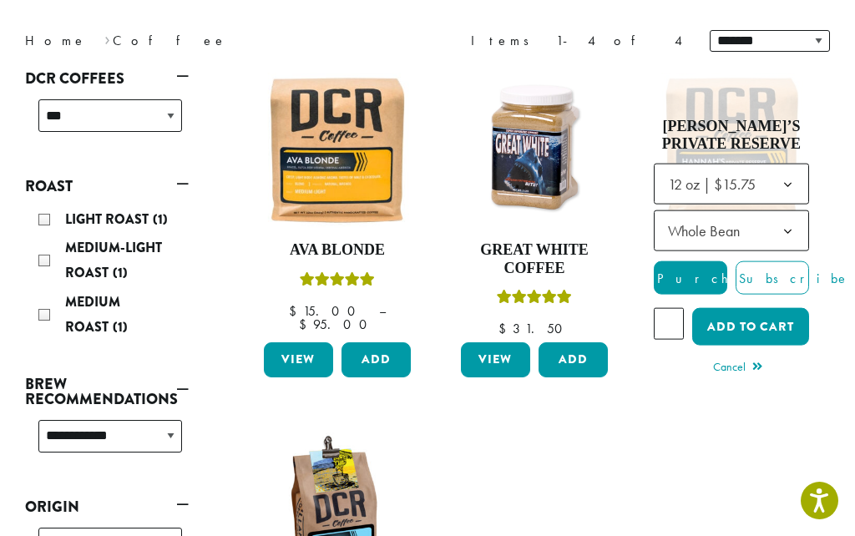
scroll to position [240, 0]
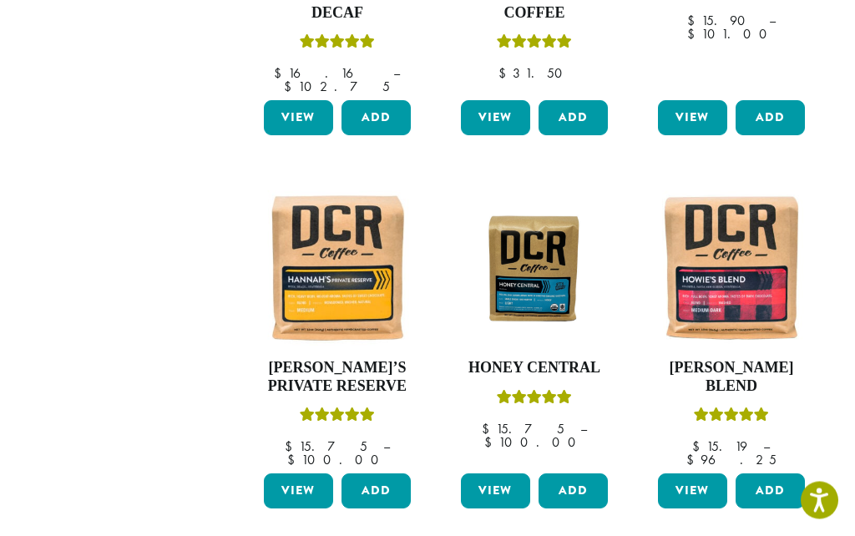
scroll to position [1247, 0]
click at [758, 221] on img at bounding box center [731, 267] width 155 height 155
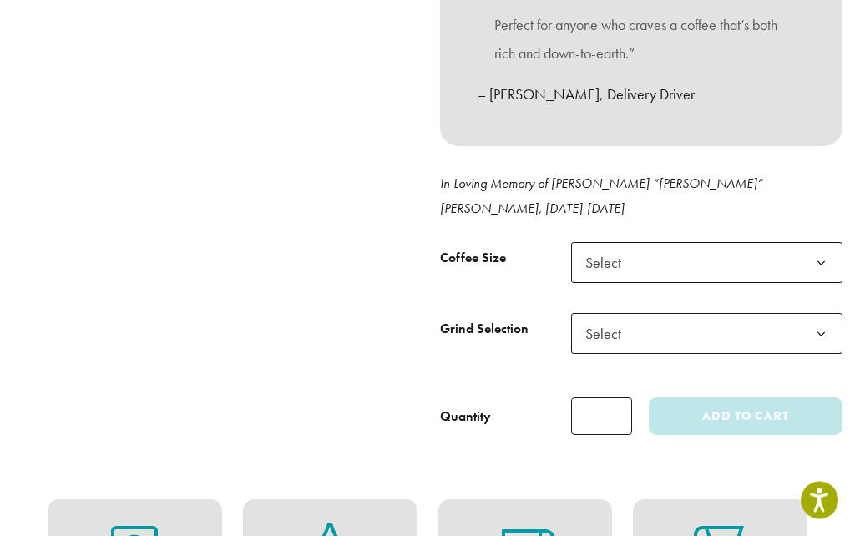
scroll to position [734, 0]
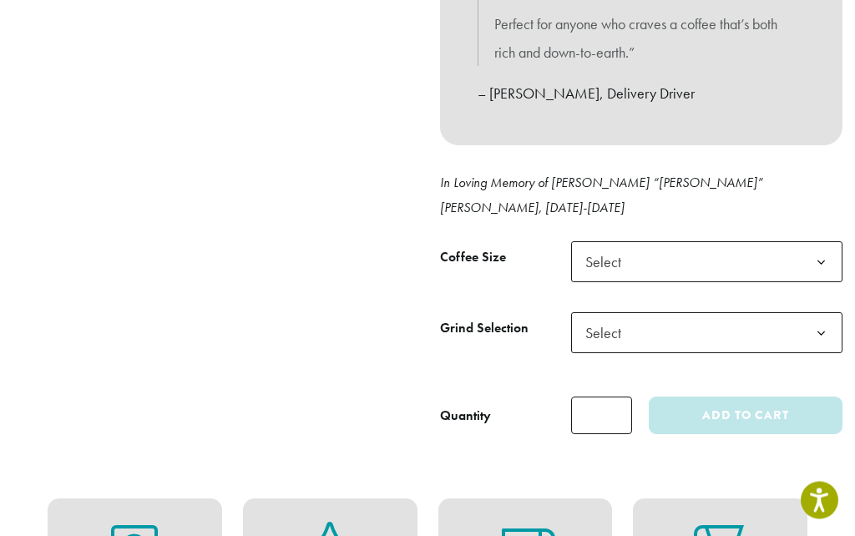
click at [822, 243] on b at bounding box center [820, 263] width 41 height 41
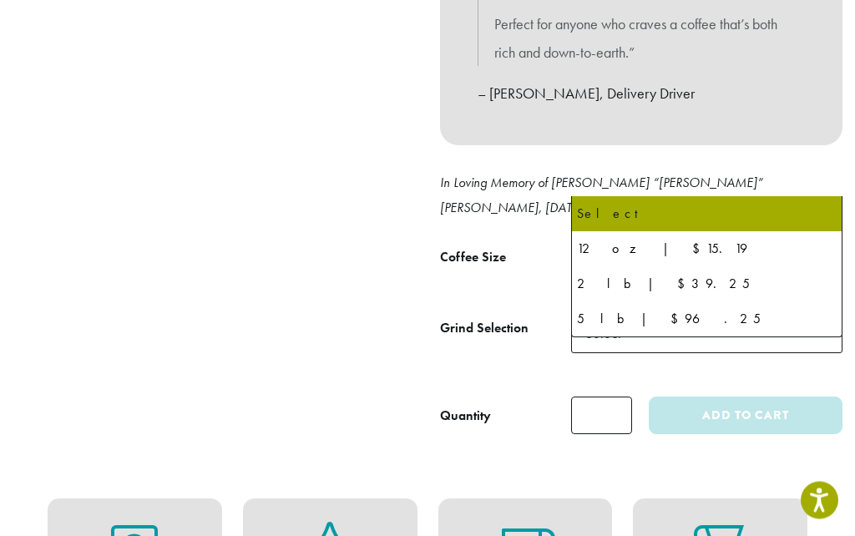
scroll to position [735, 0]
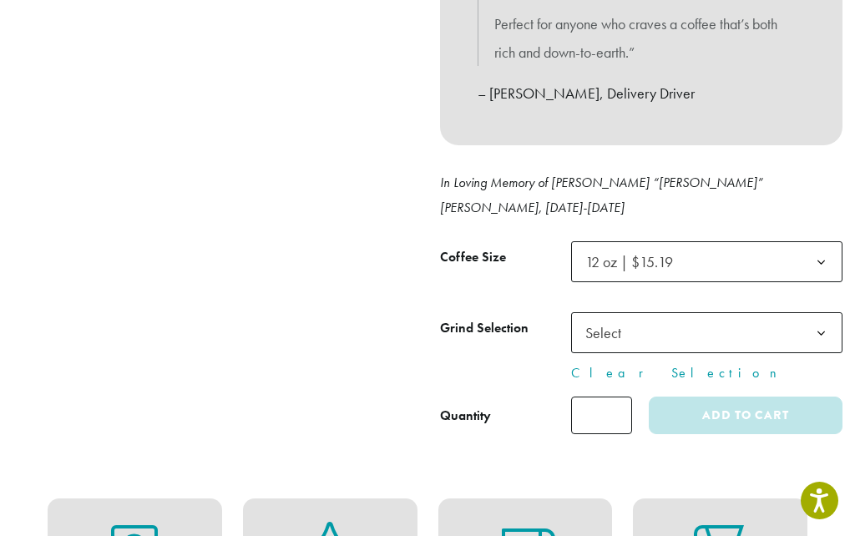
click at [823, 313] on b at bounding box center [820, 333] width 41 height 41
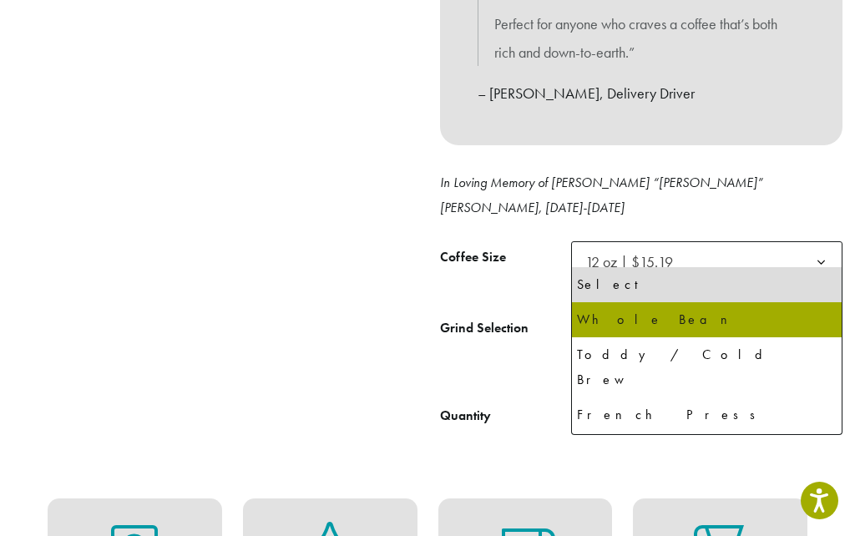
select select "*********"
select select "**********"
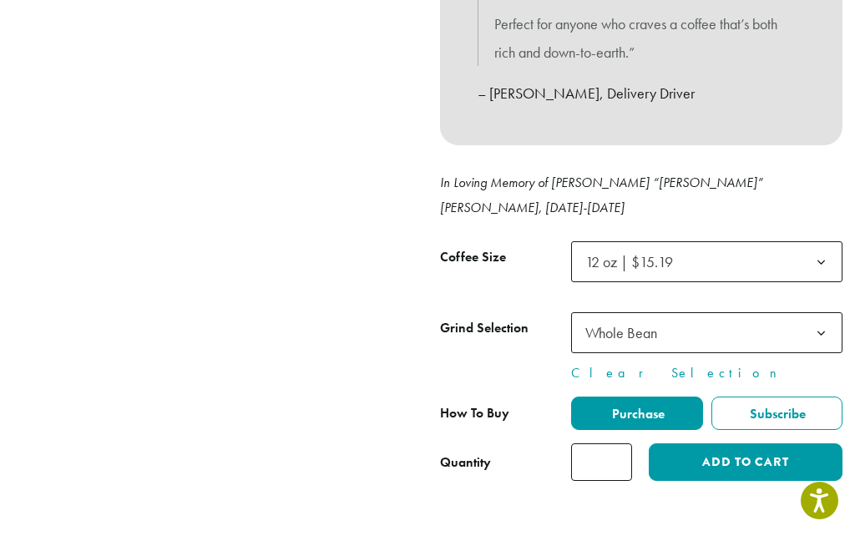
click at [790, 443] on button "Add to cart" at bounding box center [746, 462] width 194 height 38
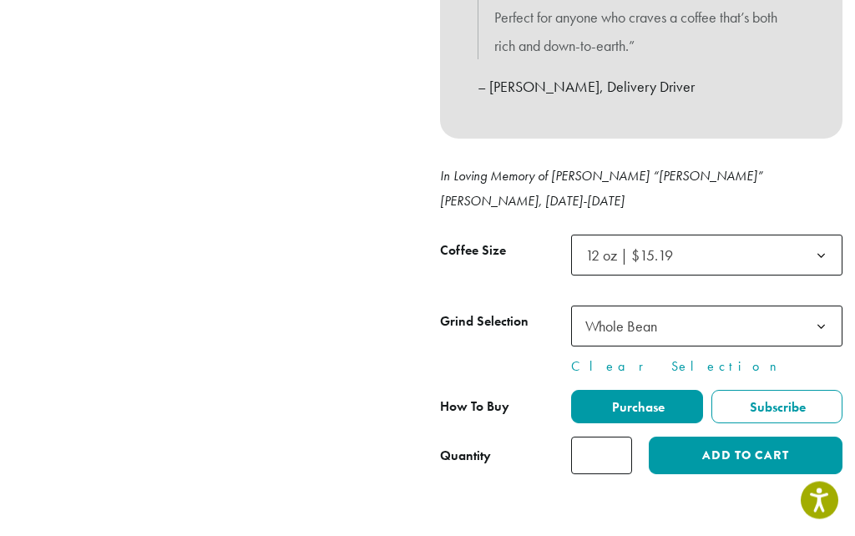
scroll to position [741, 0]
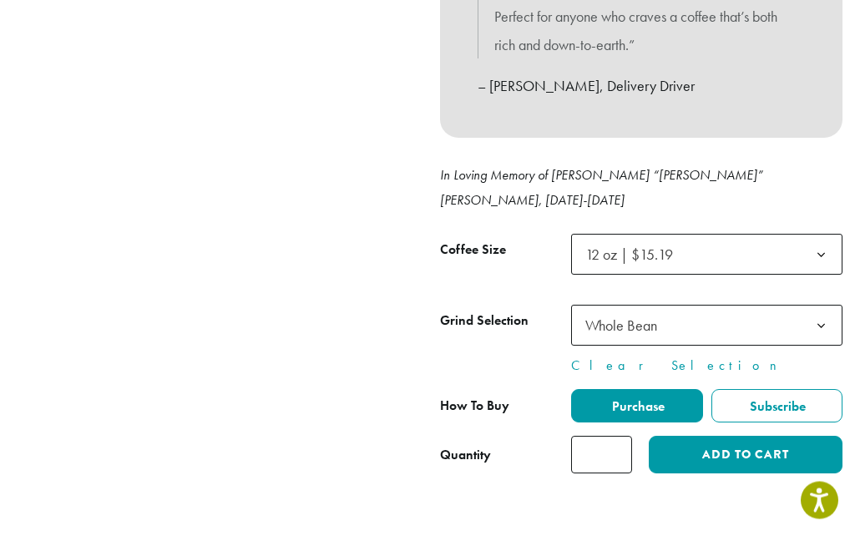
click at [793, 437] on button "Add to cart" at bounding box center [746, 456] width 194 height 38
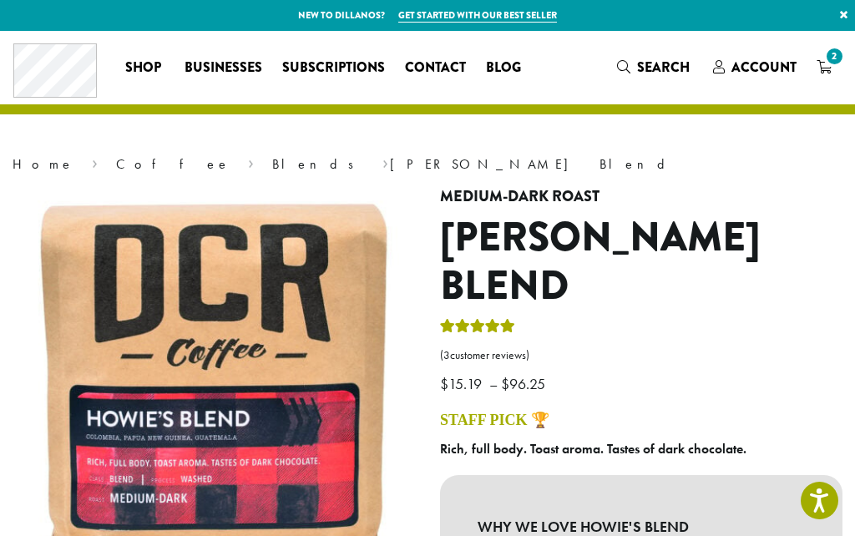
click at [762, 75] on span "Account" at bounding box center [763, 67] width 65 height 19
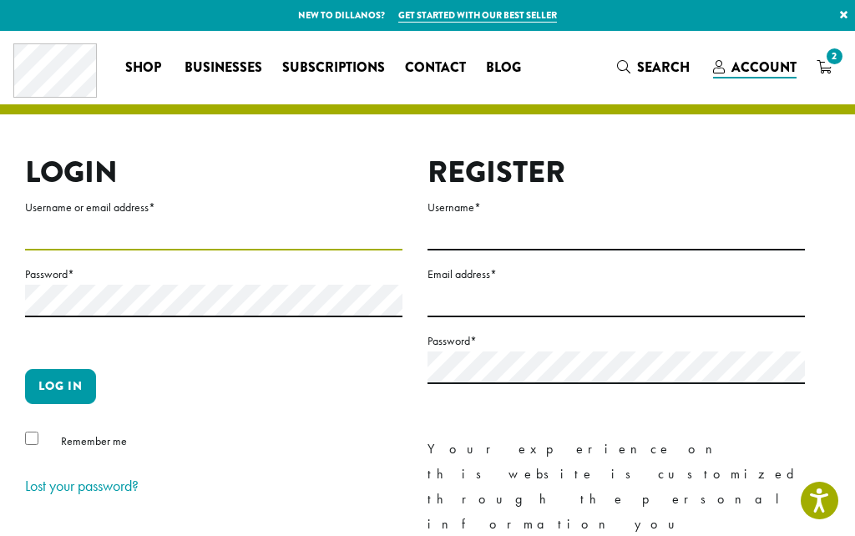
click at [73, 225] on input "Username or email address *" at bounding box center [213, 234] width 377 height 33
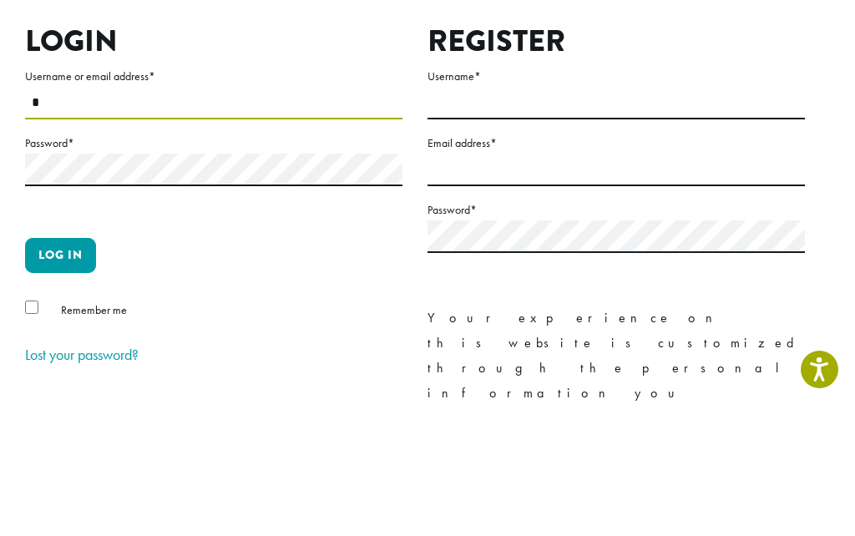
scroll to position [131, 0]
